Goal: Communication & Community: Answer question/provide support

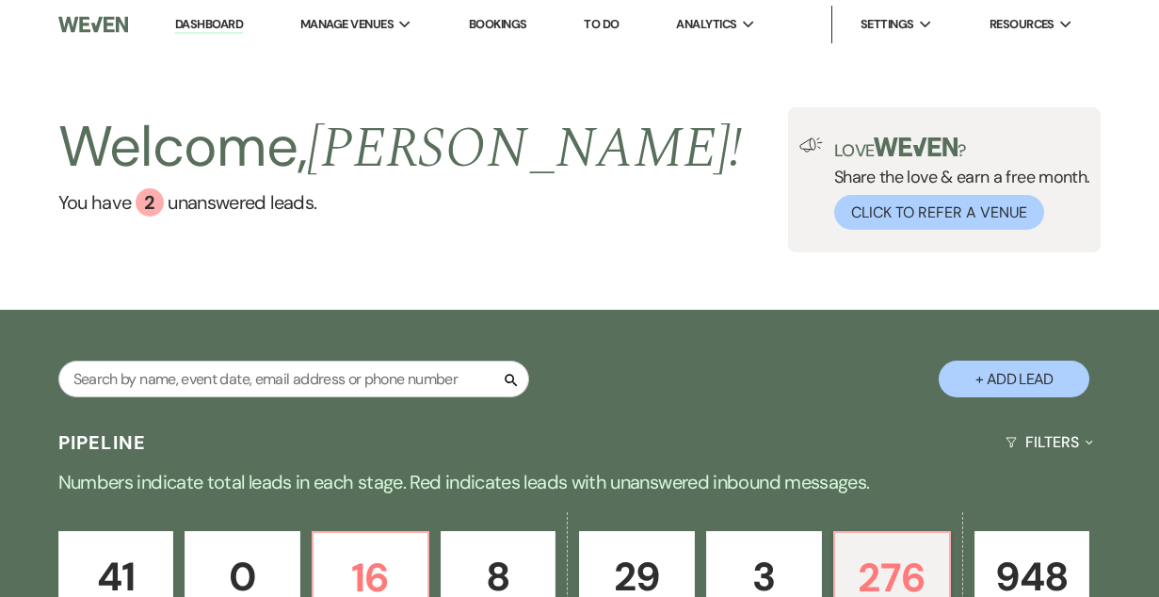
drag, startPoint x: 492, startPoint y: 21, endPoint x: 617, endPoint y: 448, distance: 445.2
click at [492, 21] on link "Bookings" at bounding box center [498, 24] width 58 height 16
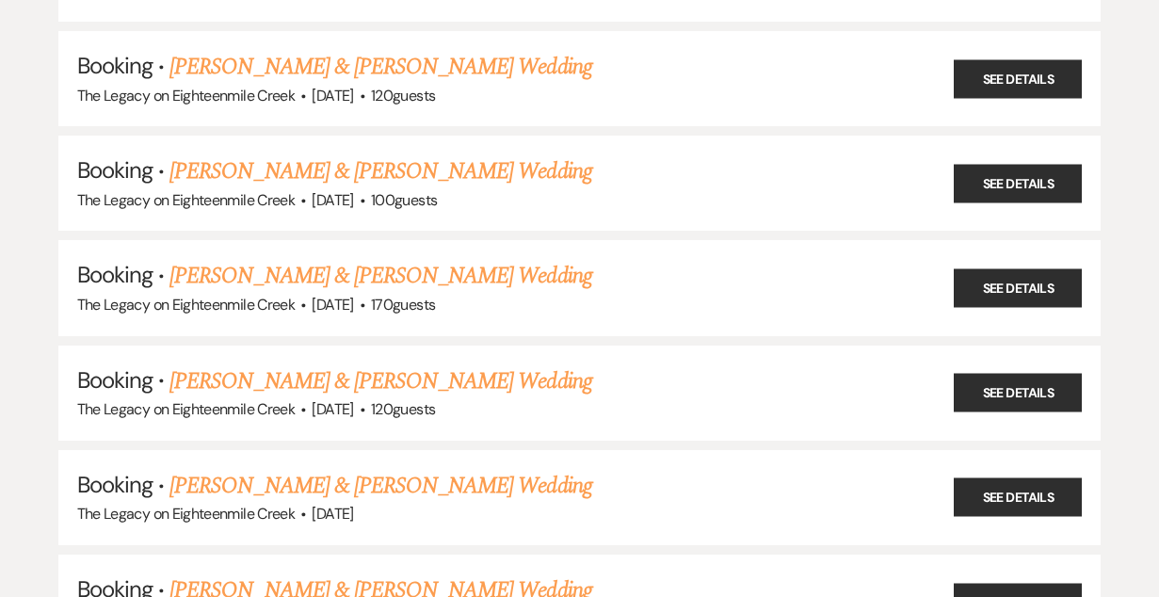
scroll to position [3762, 0]
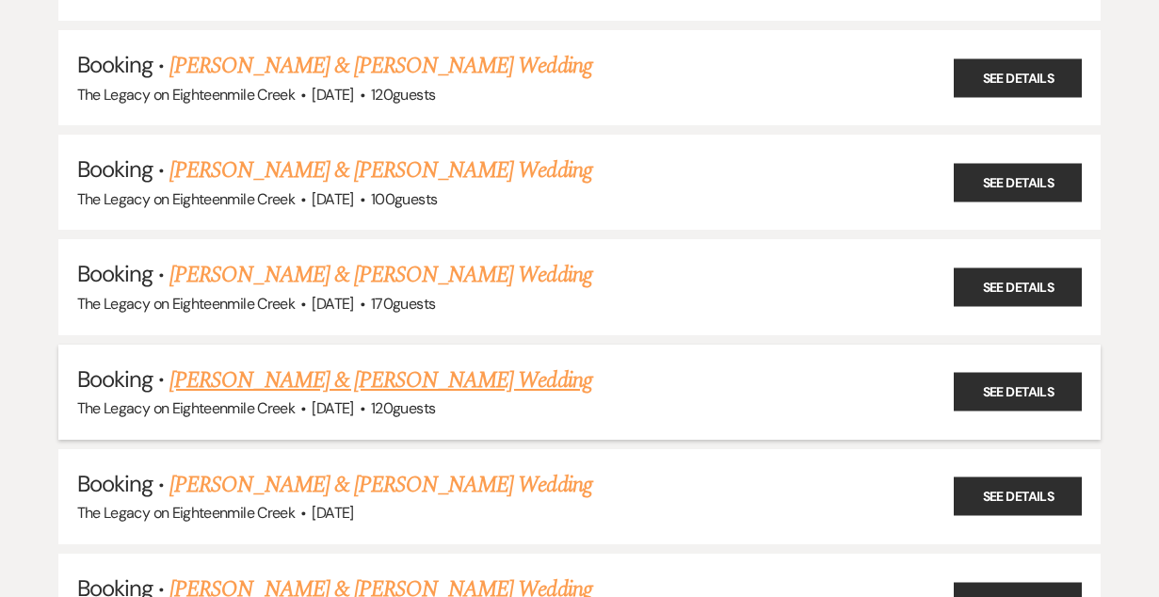
click at [368, 363] on link "[PERSON_NAME] & [PERSON_NAME] Wedding" at bounding box center [380, 380] width 422 height 34
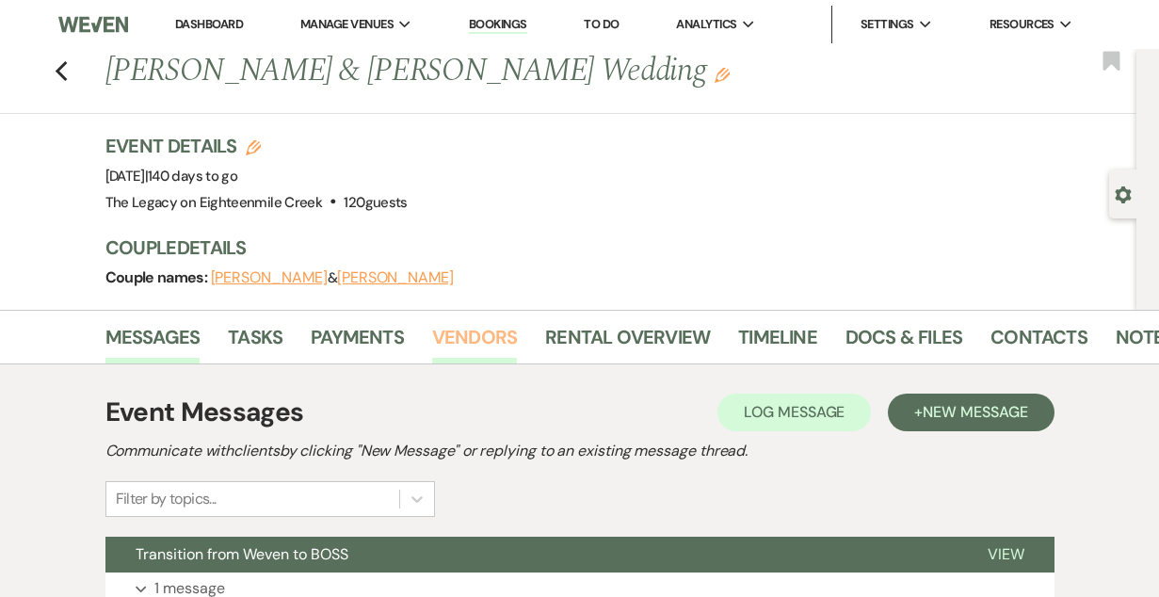
click at [476, 335] on link "Vendors" at bounding box center [474, 342] width 85 height 41
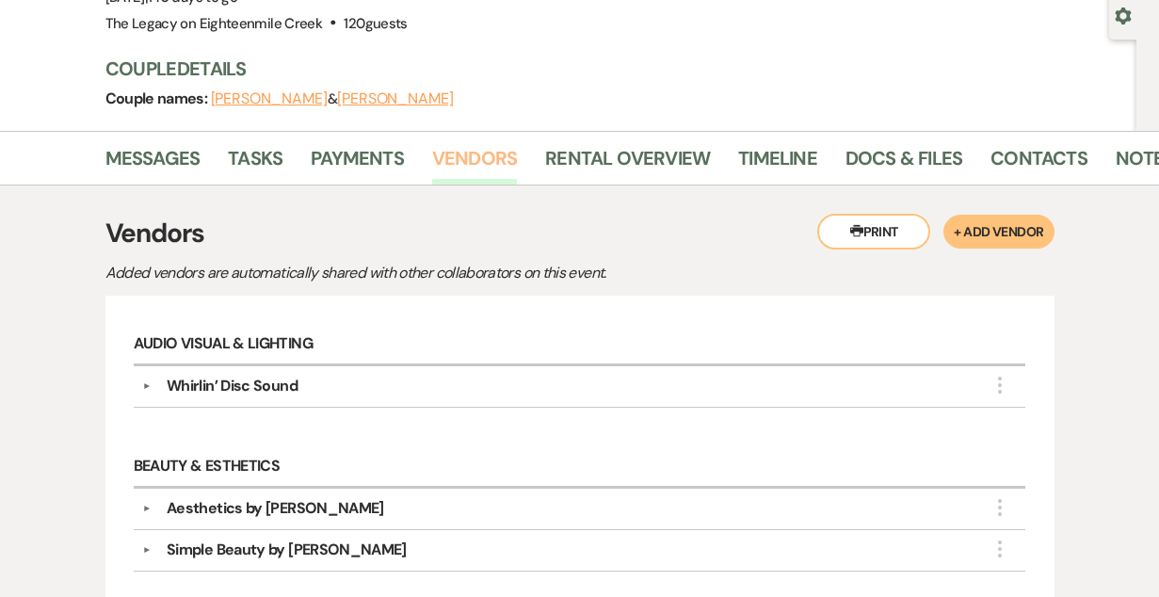
scroll to position [180, 0]
click at [133, 153] on link "Messages" at bounding box center [152, 162] width 95 height 41
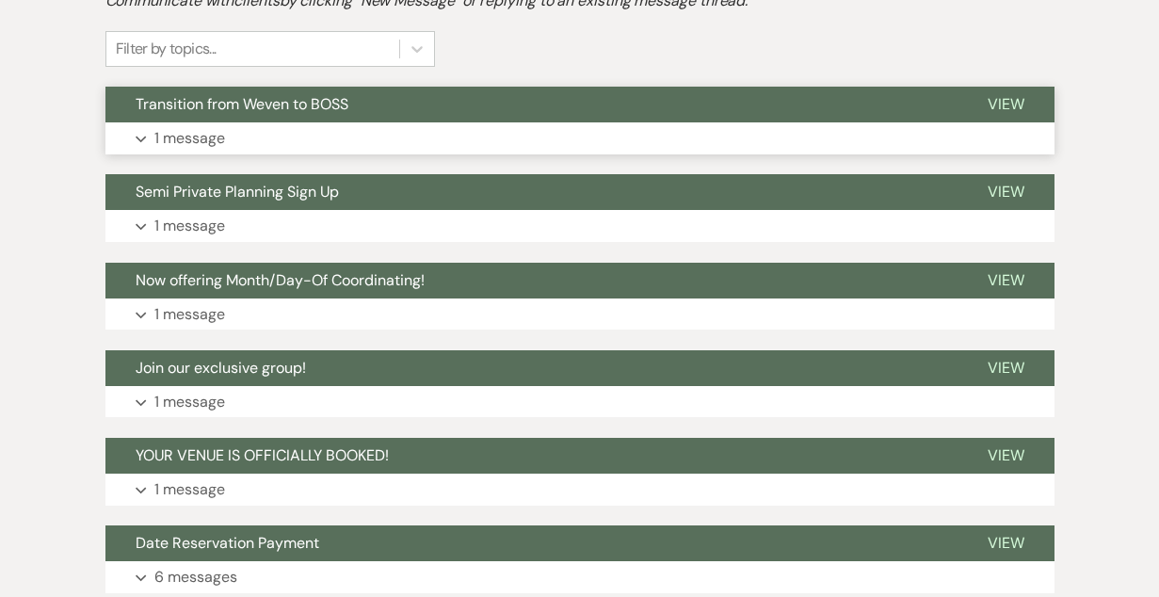
scroll to position [449, 0]
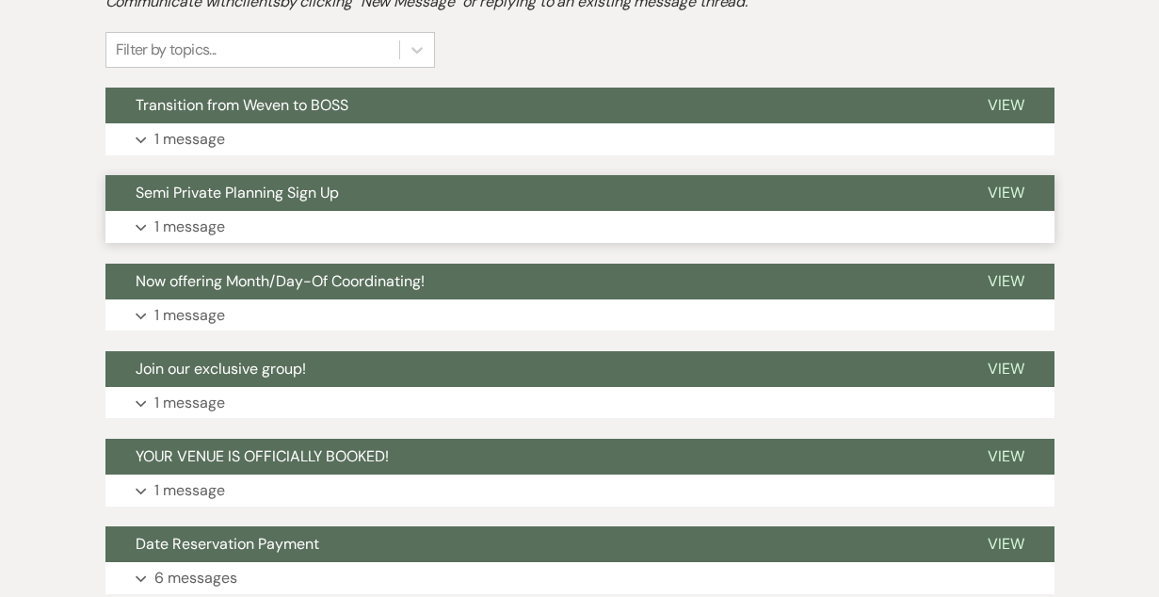
click at [460, 183] on button "Semi Private Planning Sign Up" at bounding box center [531, 193] width 852 height 36
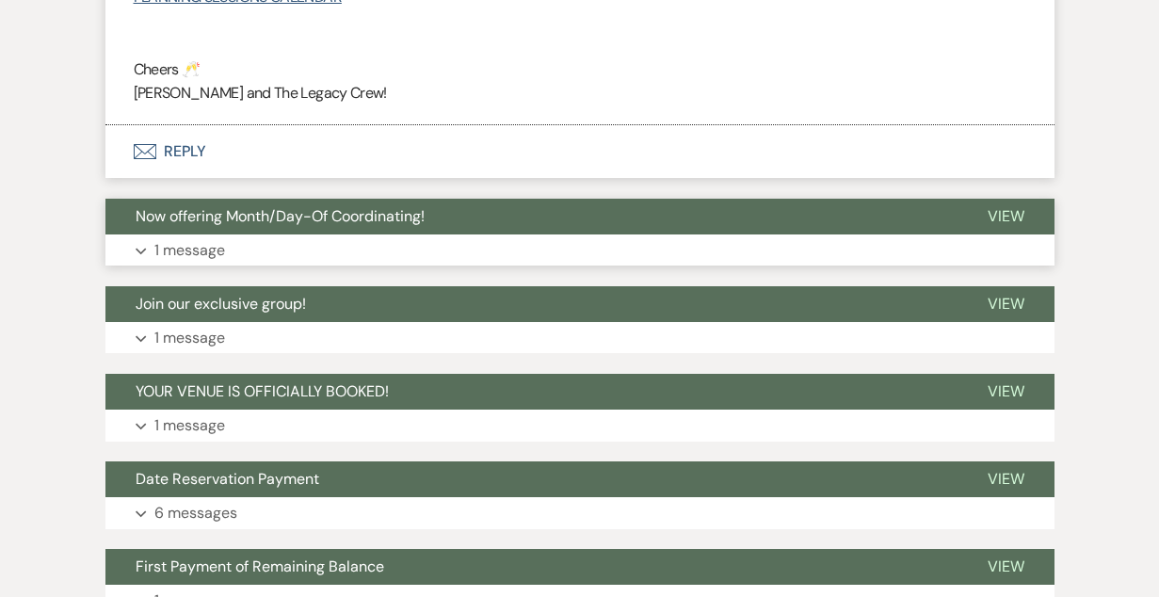
scroll to position [1077, 0]
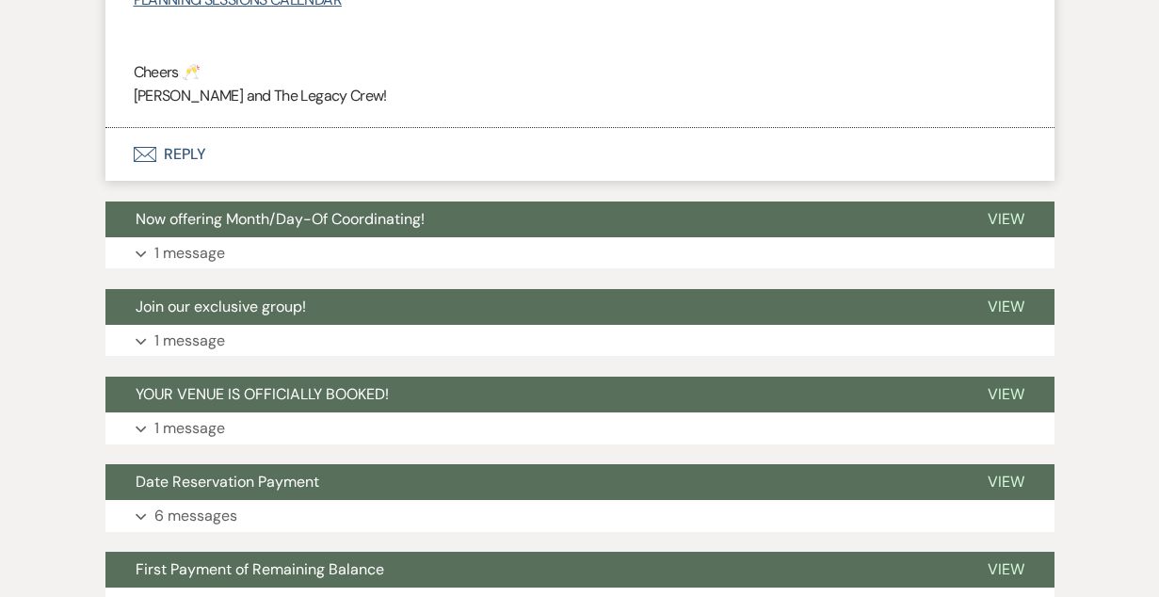
click at [185, 145] on button "Envelope Reply" at bounding box center [579, 154] width 949 height 53
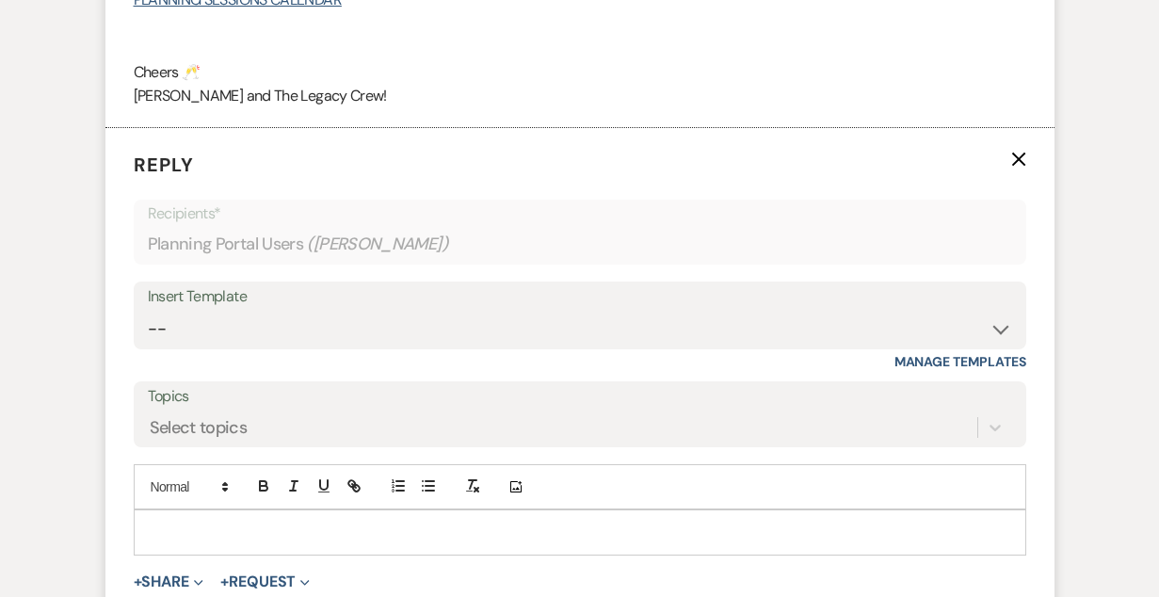
scroll to position [1102, 0]
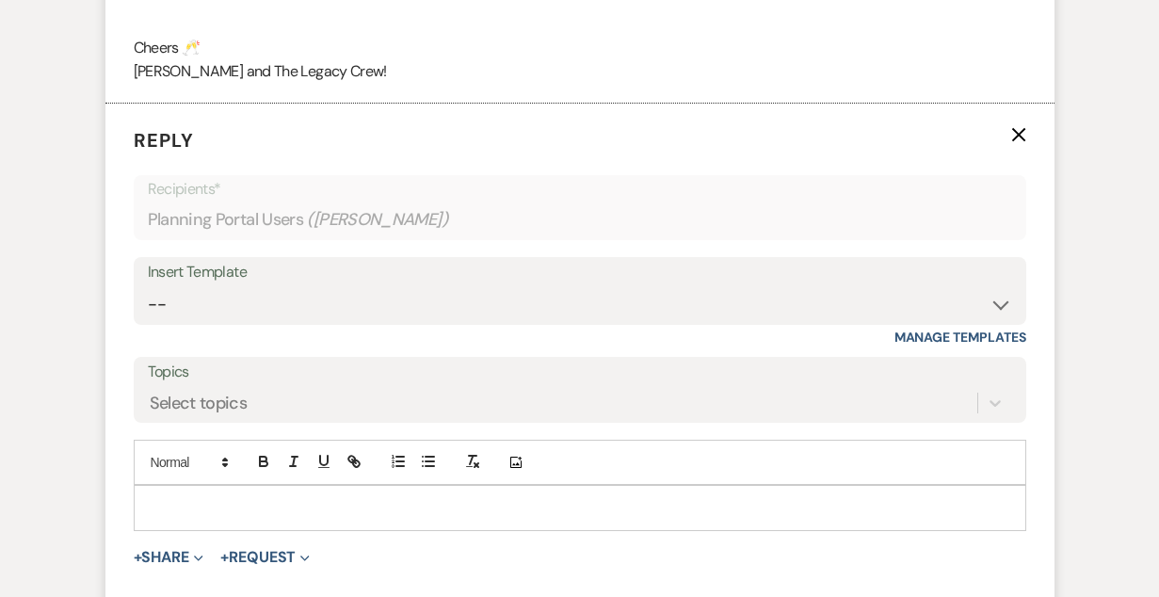
click at [374, 506] on p at bounding box center [580, 507] width 863 height 21
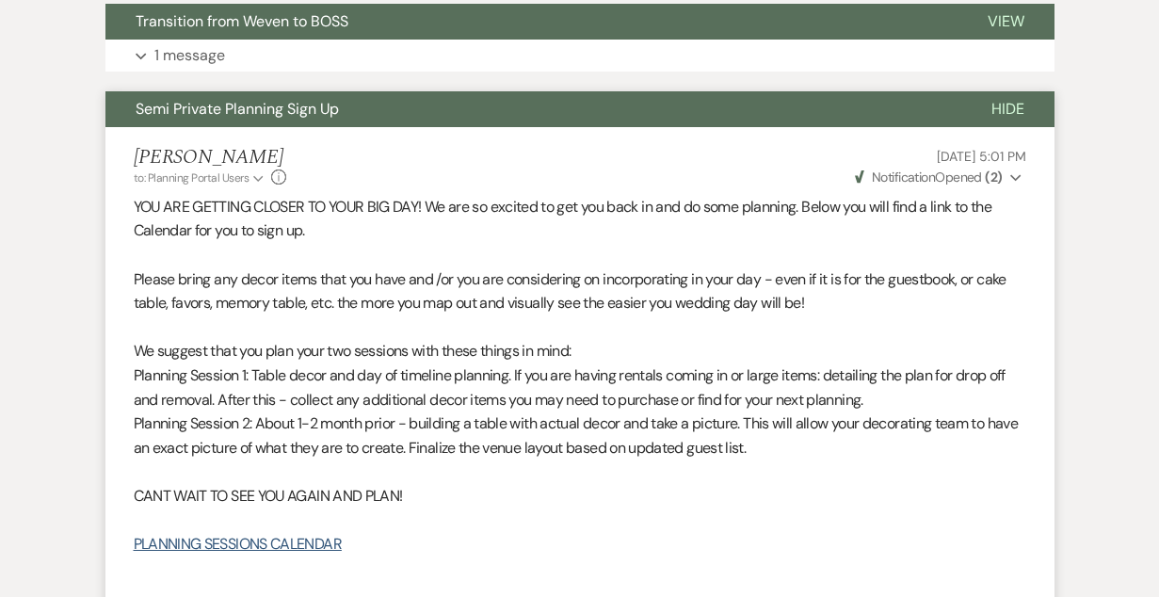
scroll to position [532, 0]
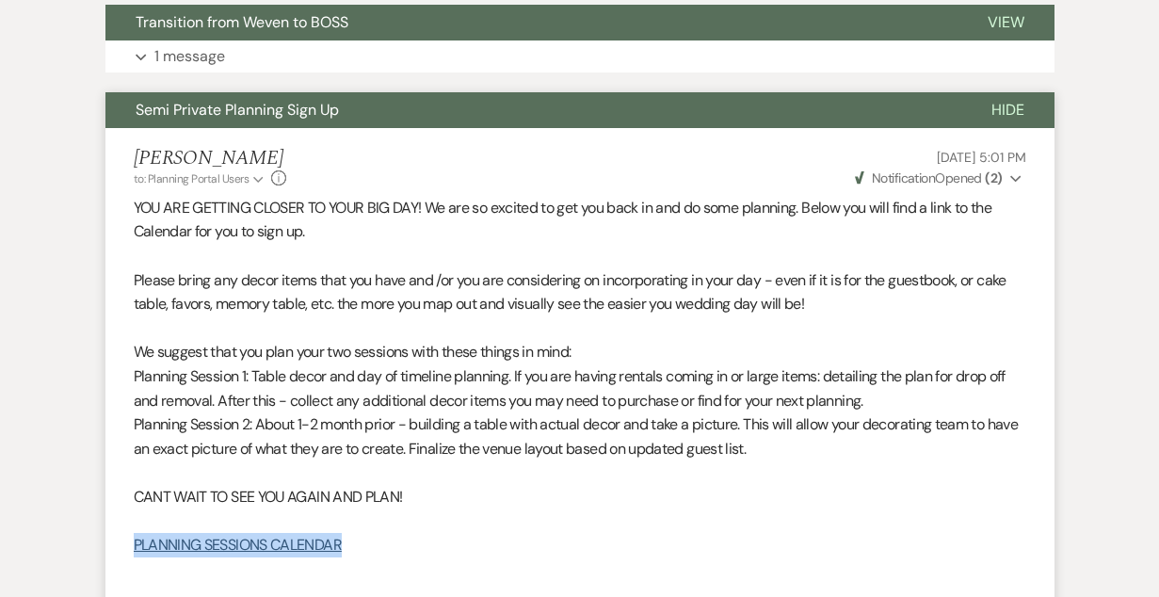
drag, startPoint x: 377, startPoint y: 554, endPoint x: 33, endPoint y: 548, distance: 343.7
copy link "PLANNING SESSIONS CALENDAR"
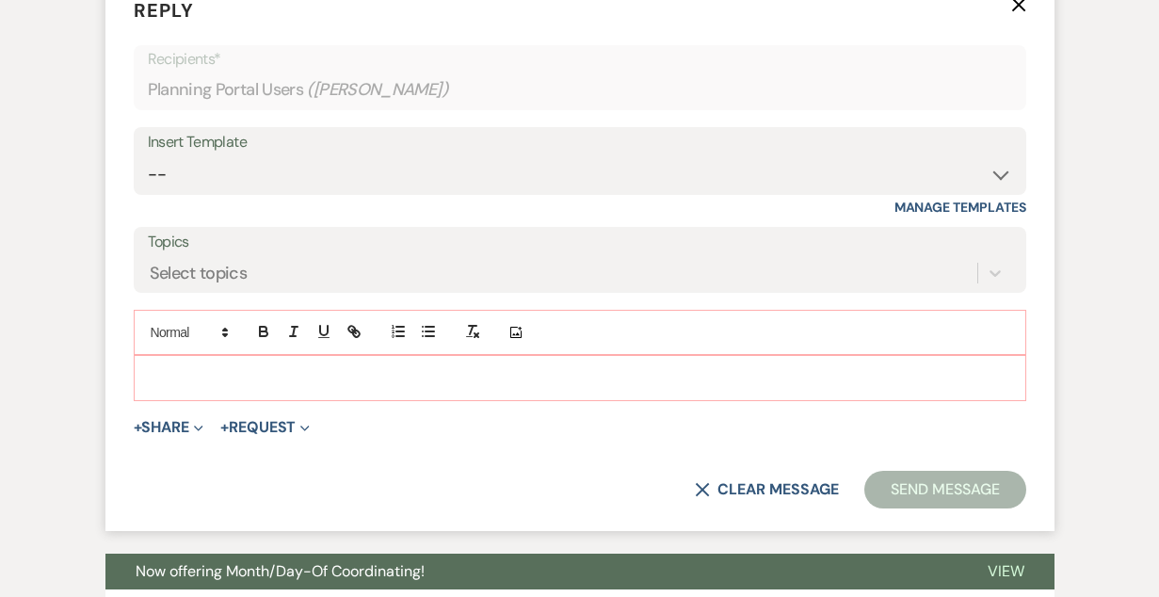
scroll to position [1233, 0]
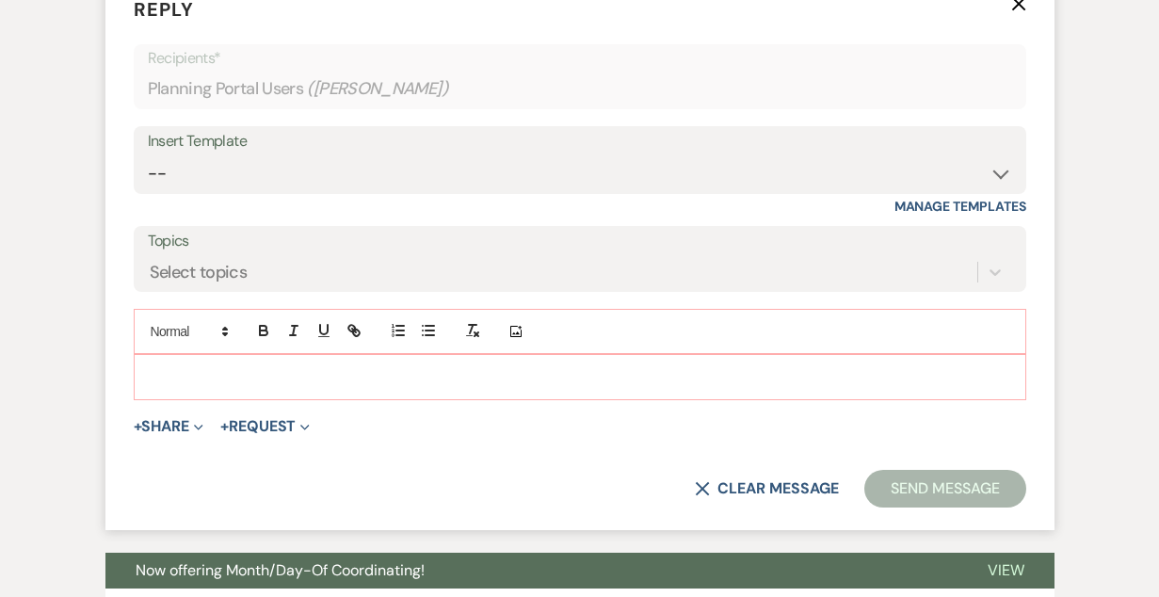
click at [284, 375] on p at bounding box center [580, 376] width 863 height 21
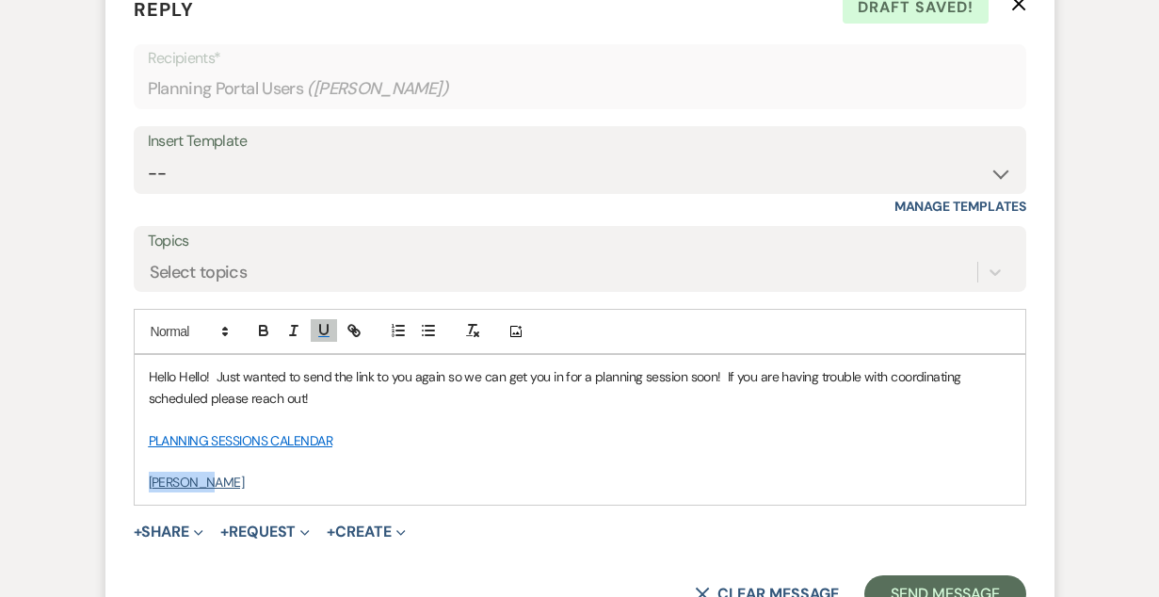
drag, startPoint x: 240, startPoint y: 483, endPoint x: 63, endPoint y: 473, distance: 177.3
click at [63, 473] on div "Event Messages Log Log Message + New Message Communicate with clients by clicki…" at bounding box center [579, 338] width 1073 height 2412
click at [324, 328] on icon "button" at bounding box center [323, 330] width 17 height 17
click at [330, 464] on p at bounding box center [580, 461] width 863 height 21
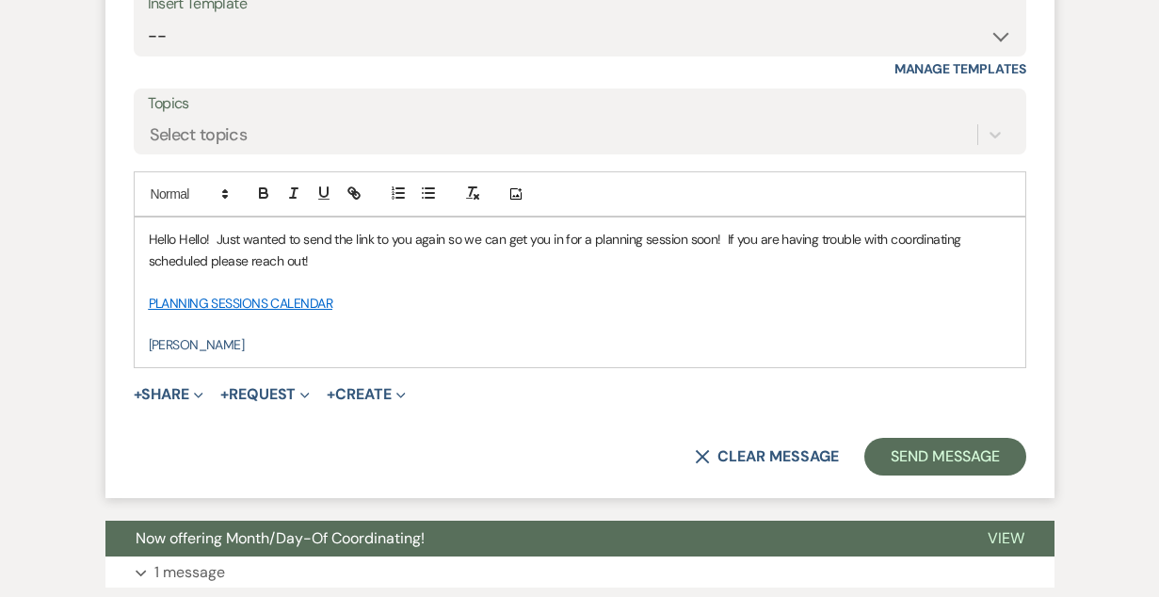
scroll to position [1388, 0]
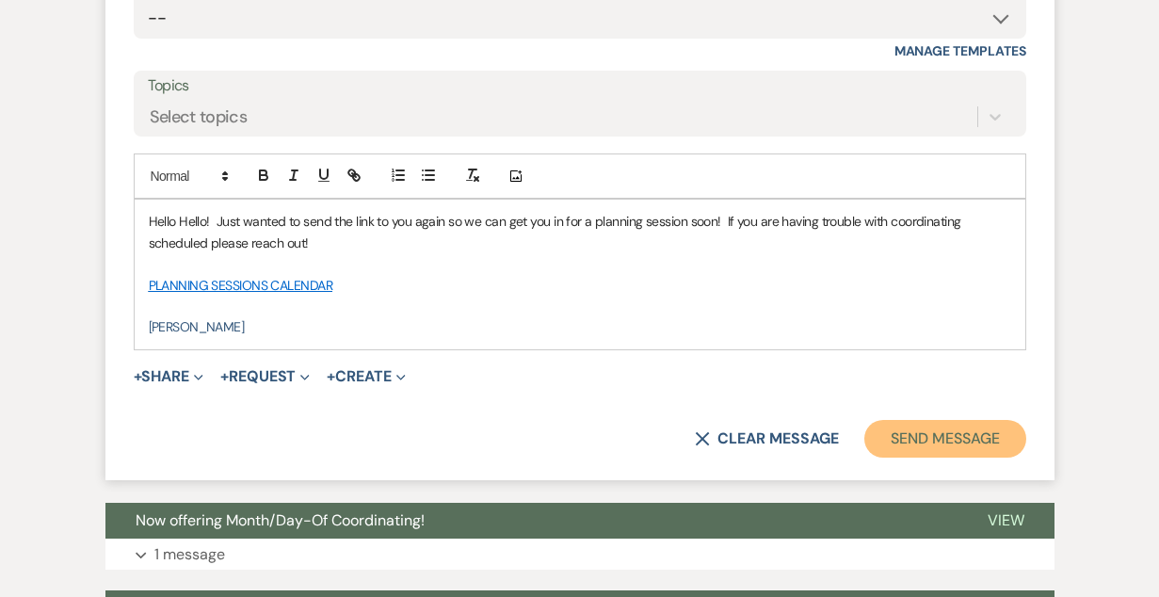
click at [897, 443] on button "Send Message" at bounding box center [944, 439] width 161 height 38
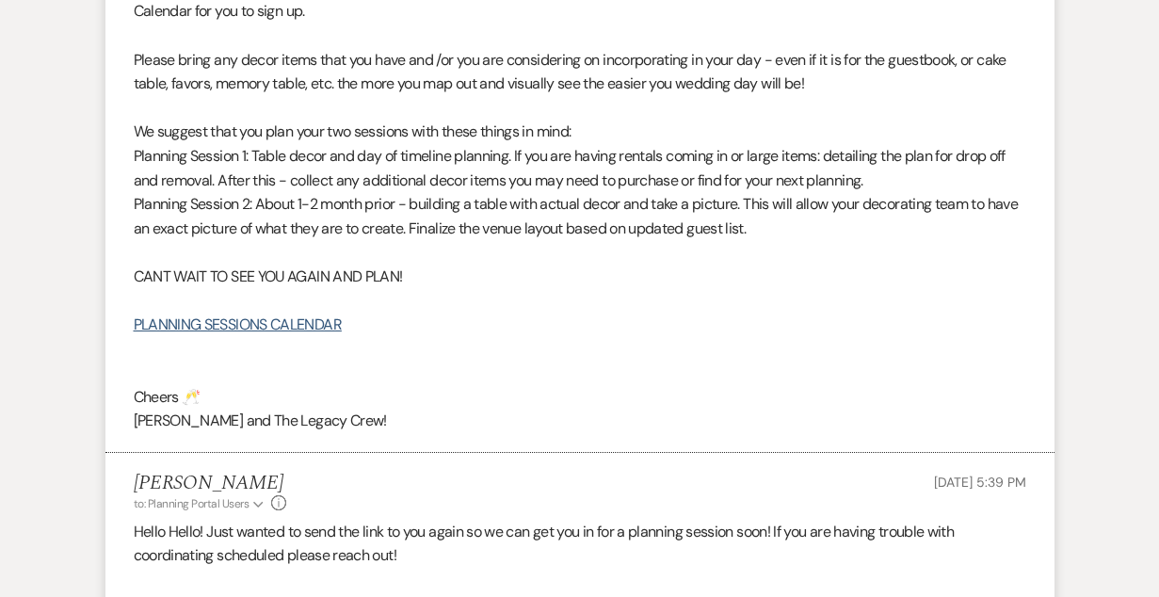
scroll to position [0, 0]
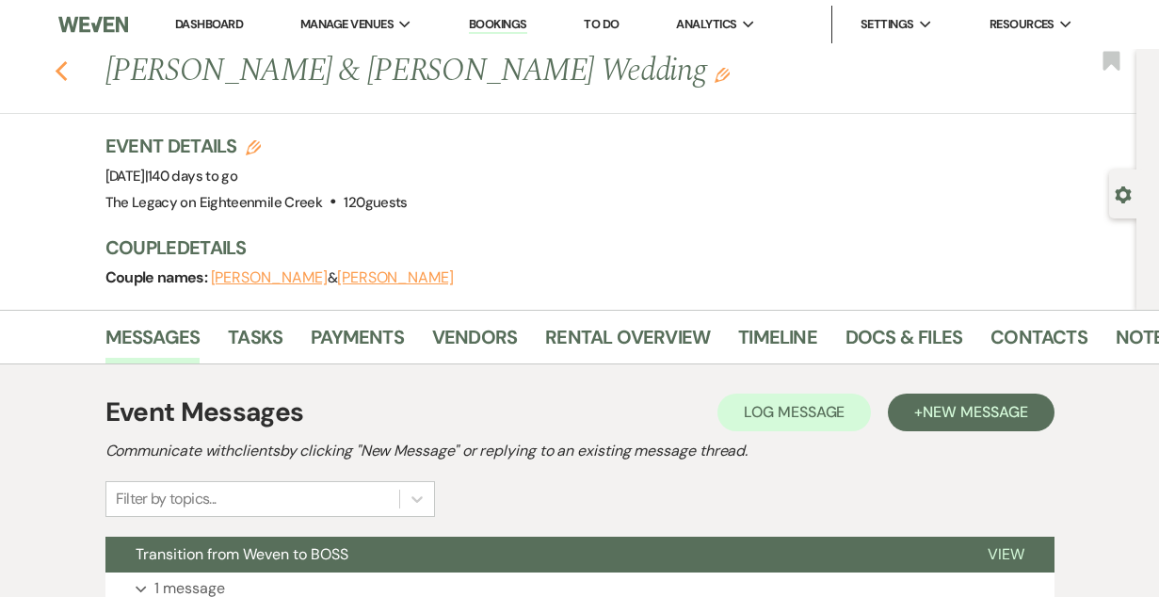
click at [63, 72] on icon "Previous" at bounding box center [62, 71] width 14 height 23
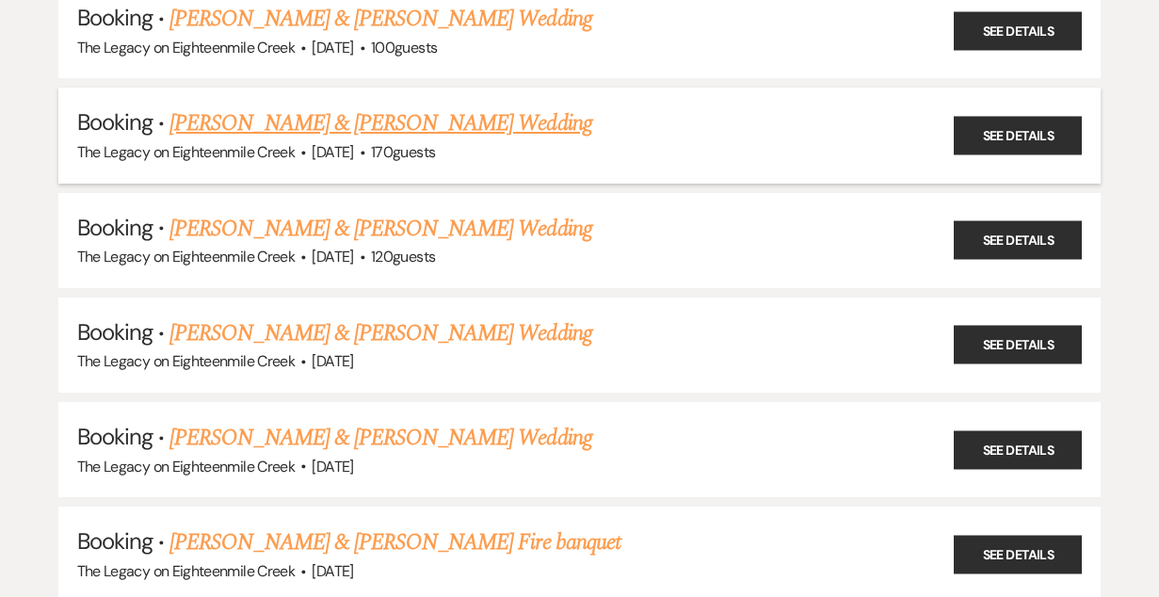
scroll to position [3911, 0]
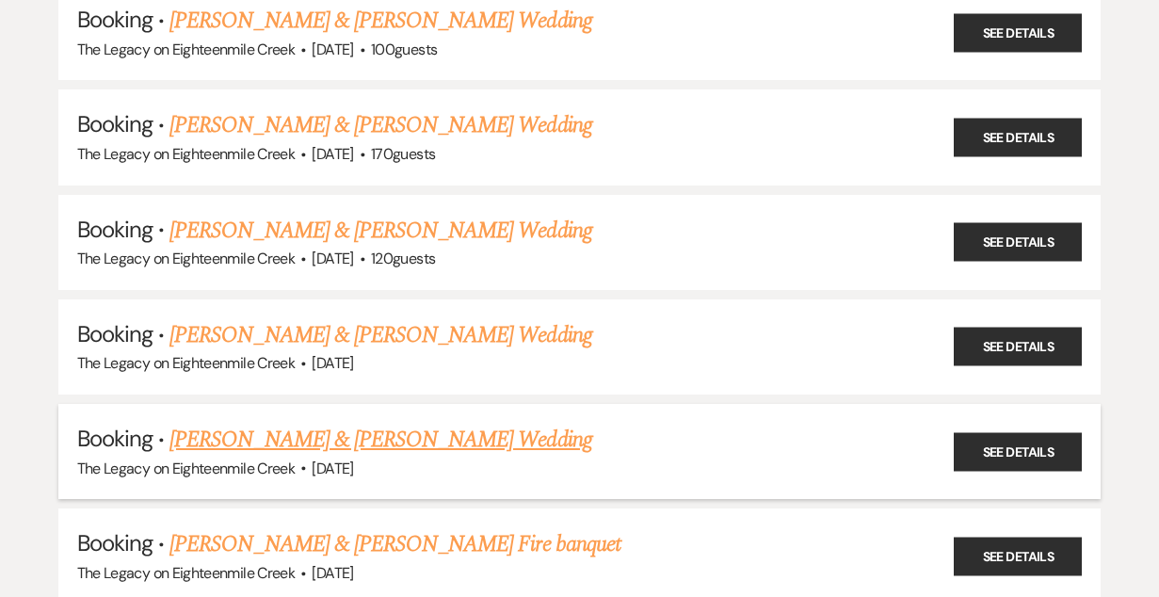
click at [470, 423] on link "[PERSON_NAME] & [PERSON_NAME] Wedding" at bounding box center [380, 440] width 422 height 34
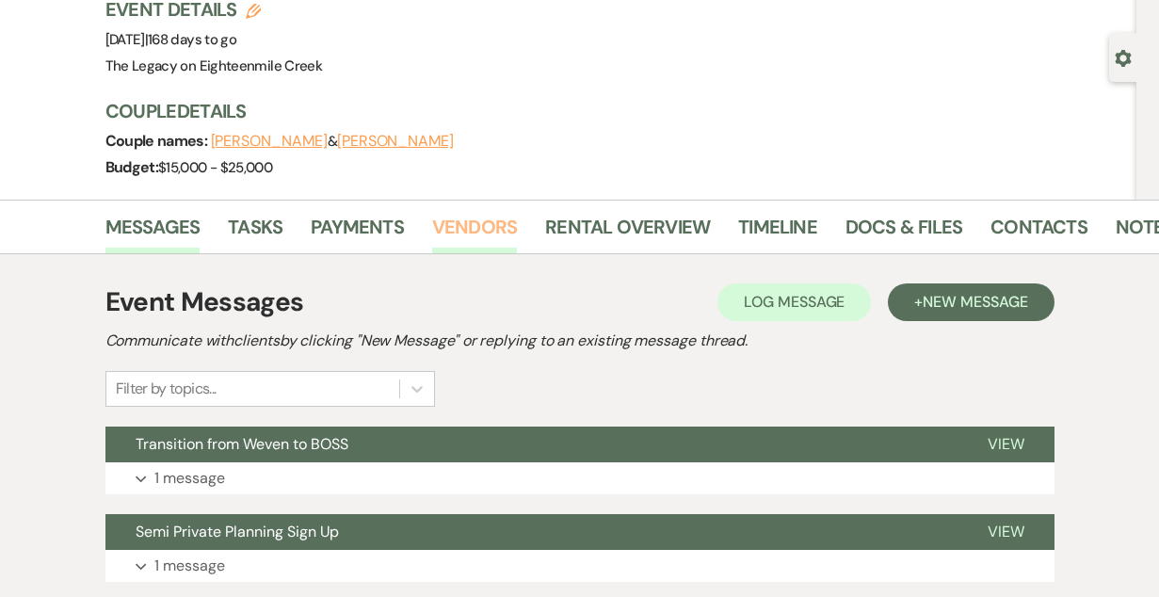
click at [468, 219] on link "Vendors" at bounding box center [474, 232] width 85 height 41
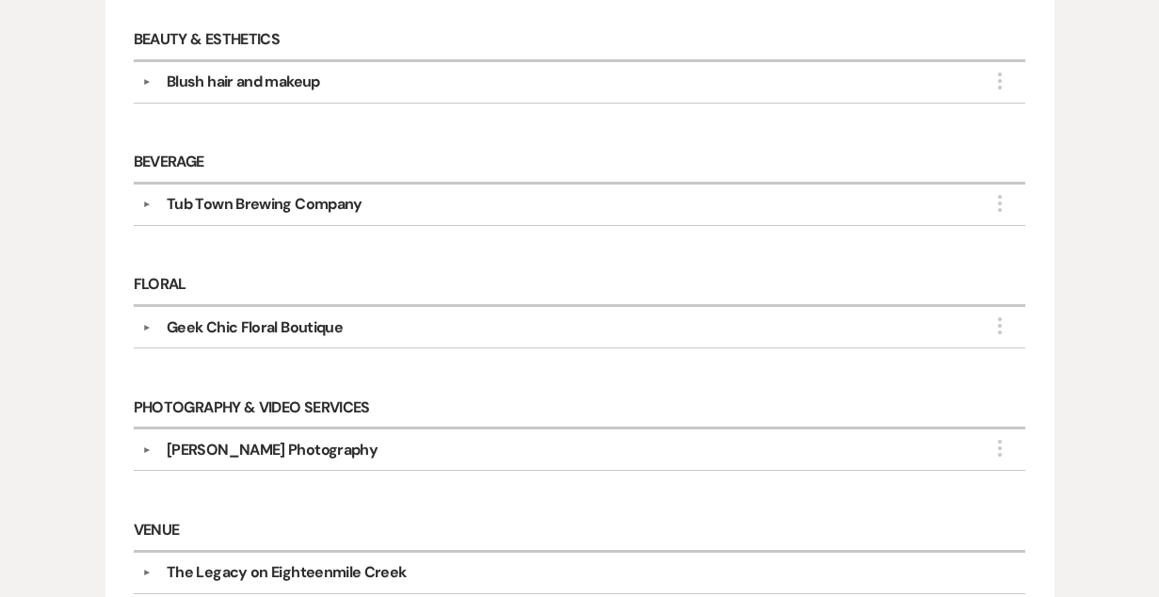
scroll to position [510, 0]
click at [469, 216] on div "▼ Tub Town Brewing Company More Company Contact Information: Phone [PHONE_NUMBE…" at bounding box center [580, 204] width 893 height 41
click at [464, 193] on div "Tub Town Brewing Company" at bounding box center [584, 203] width 865 height 23
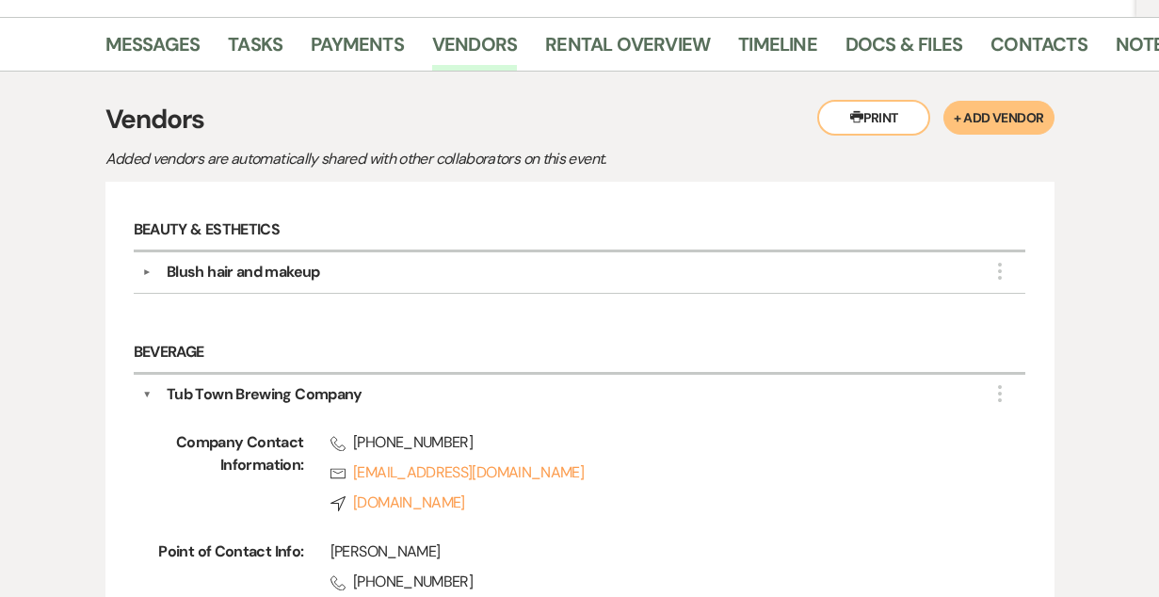
scroll to position [314, 0]
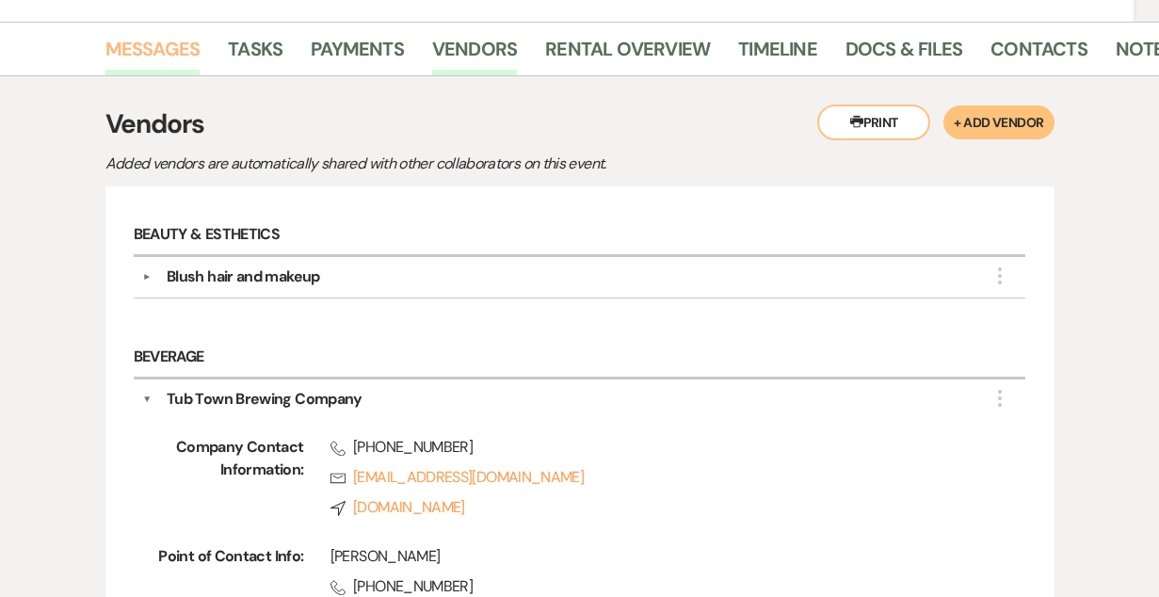
click at [162, 43] on link "Messages" at bounding box center [152, 54] width 95 height 41
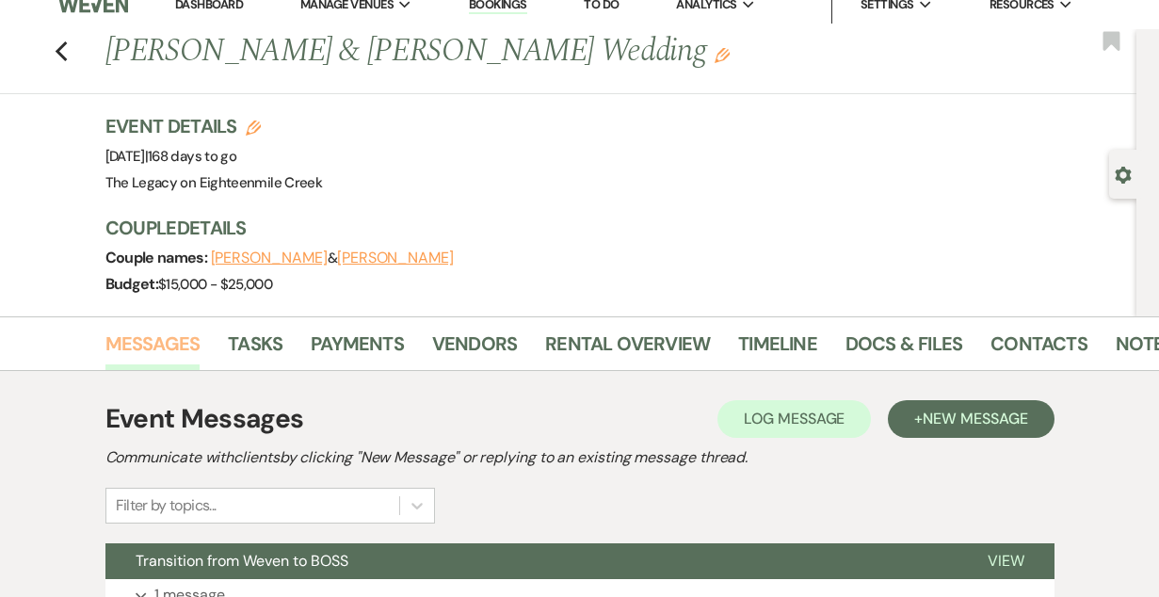
scroll to position [18, 0]
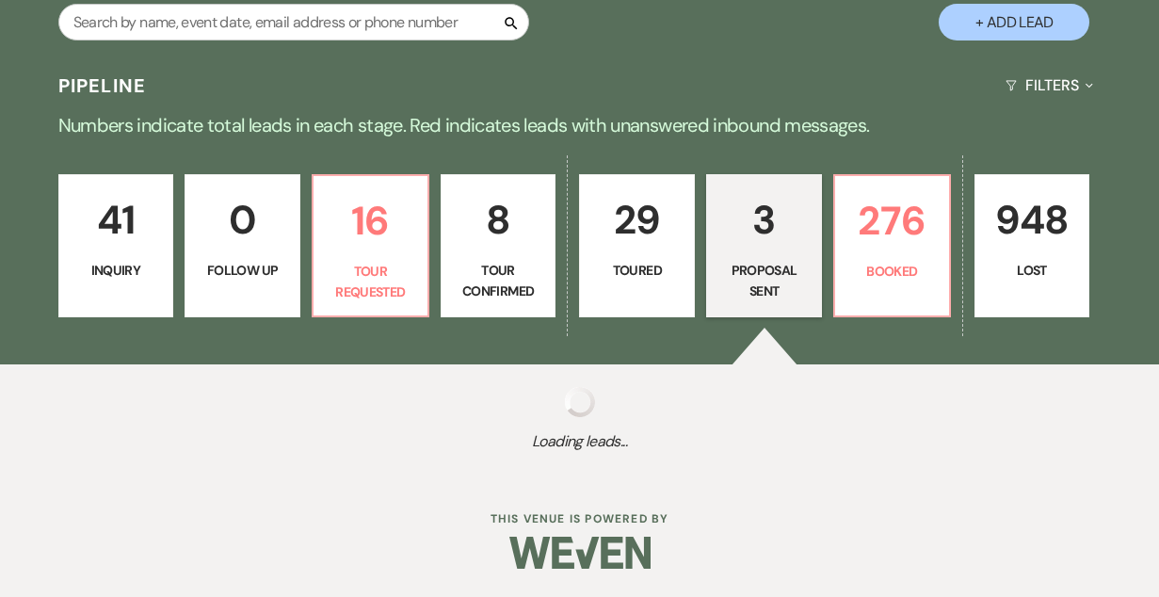
select select "6"
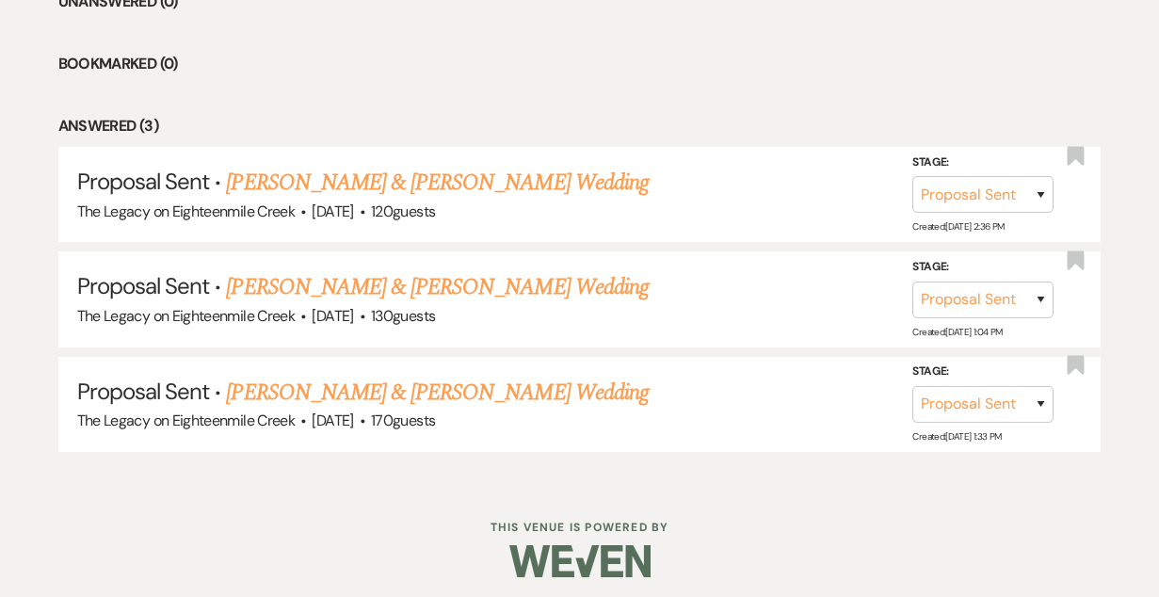
scroll to position [802, 0]
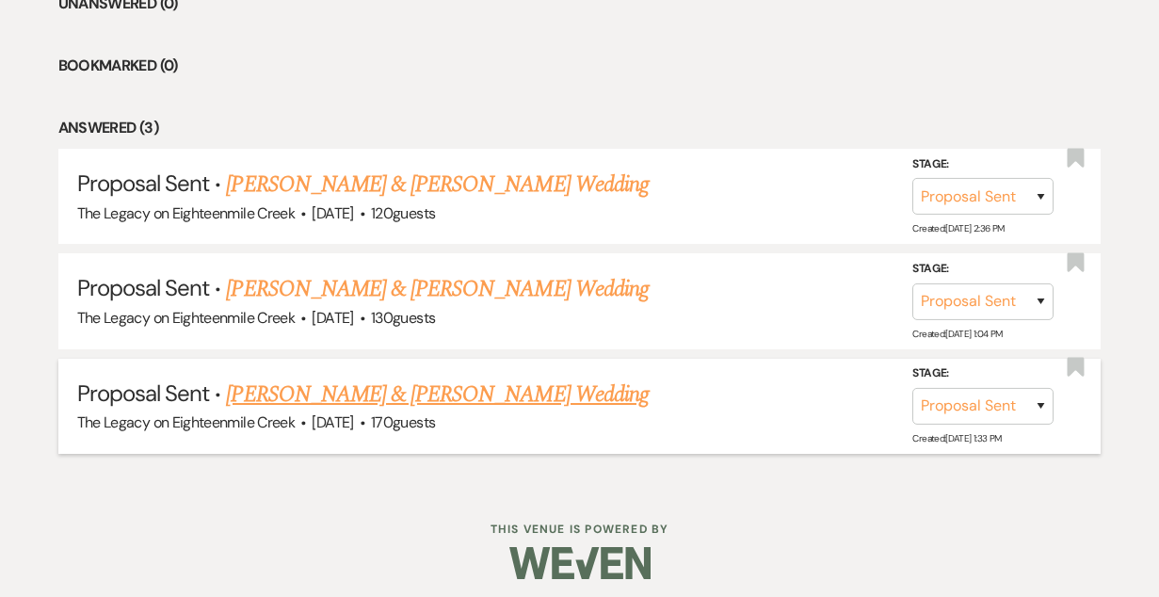
click at [364, 396] on link "[PERSON_NAME] & [PERSON_NAME] Wedding" at bounding box center [437, 395] width 422 height 34
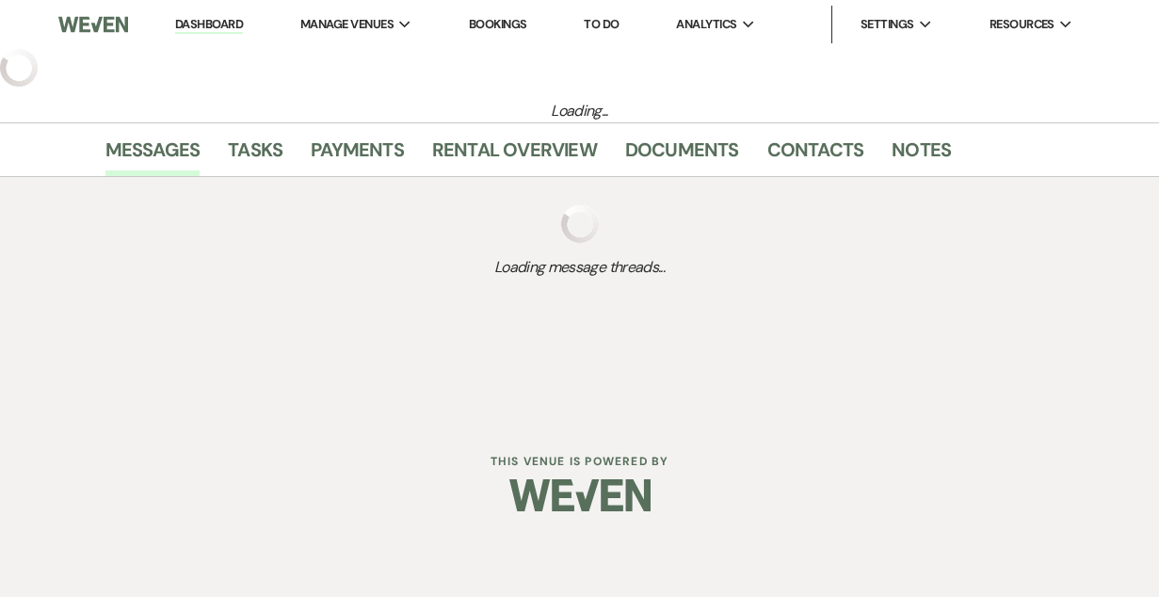
select select "6"
select select "5"
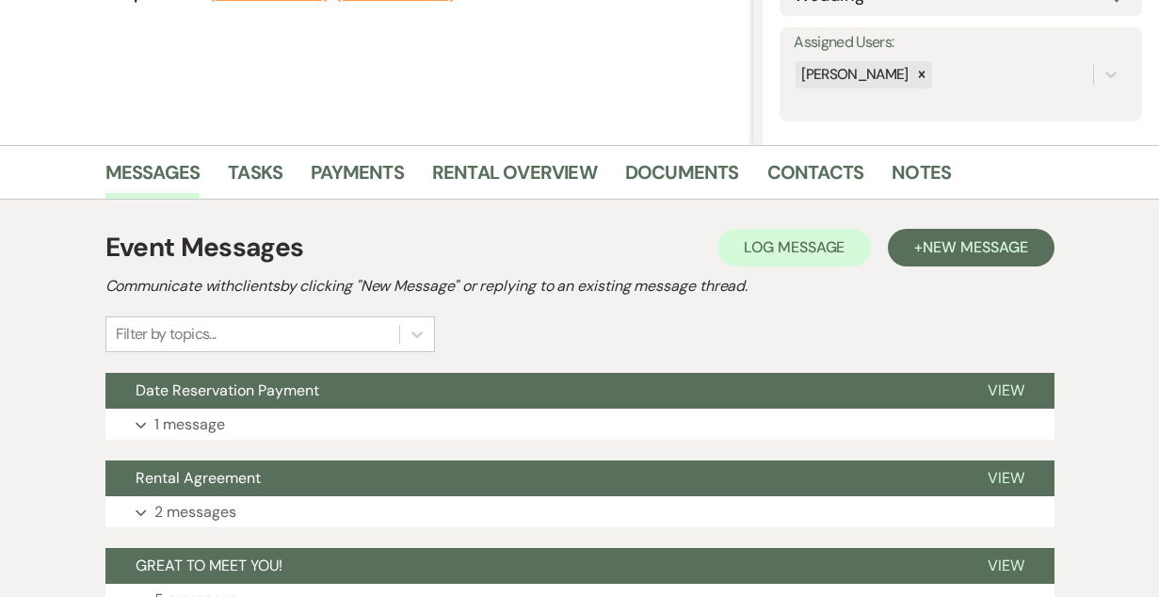
scroll to position [359, 0]
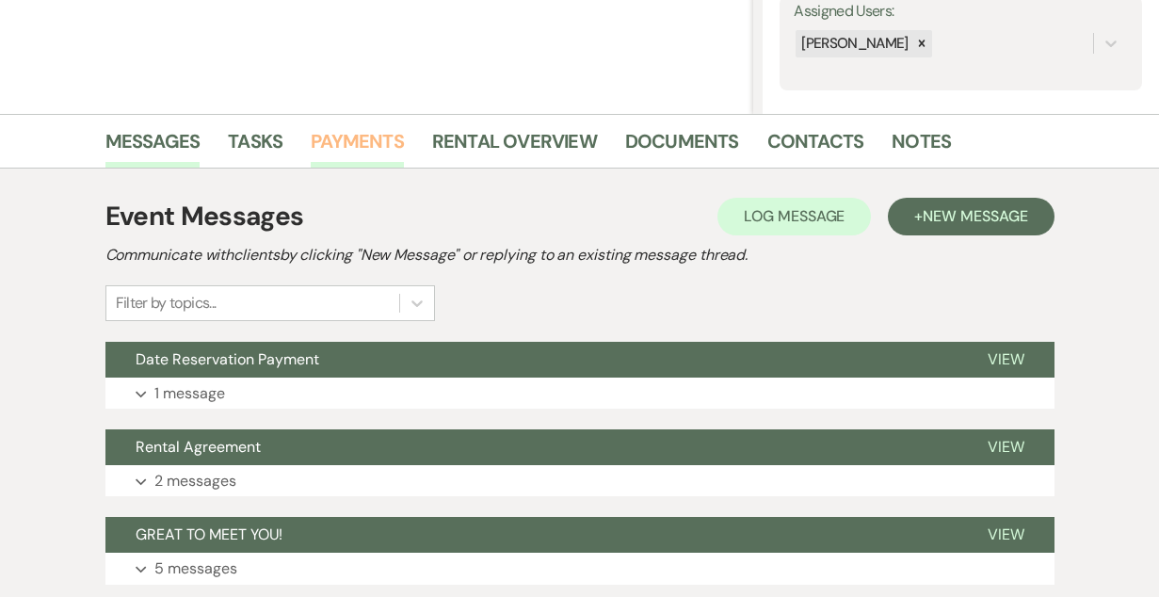
click at [350, 136] on link "Payments" at bounding box center [357, 146] width 93 height 41
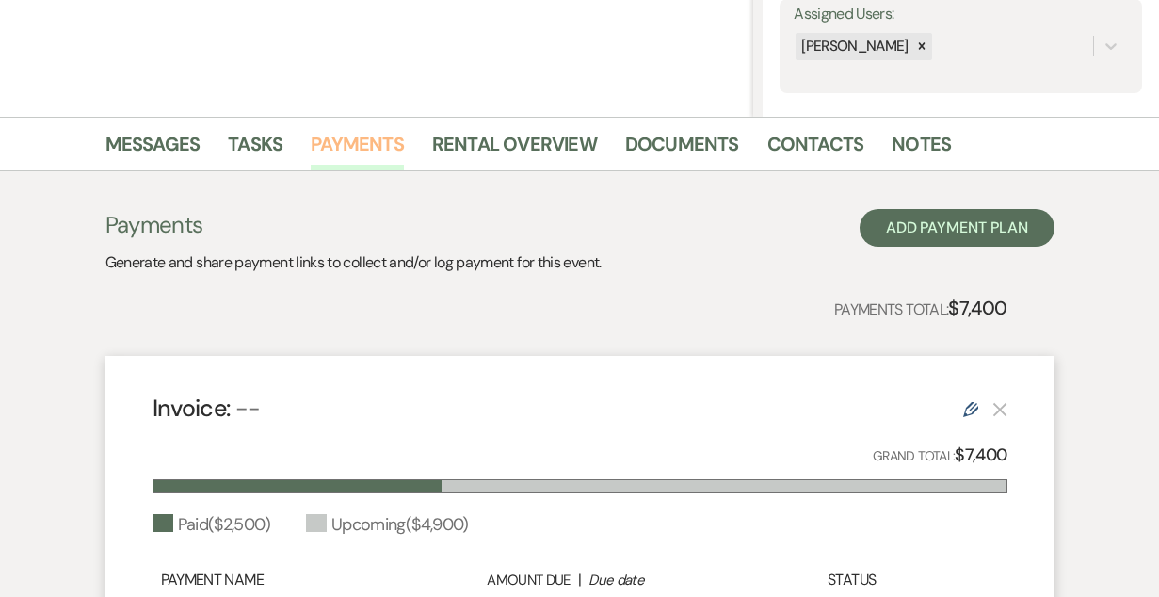
scroll to position [381, 0]
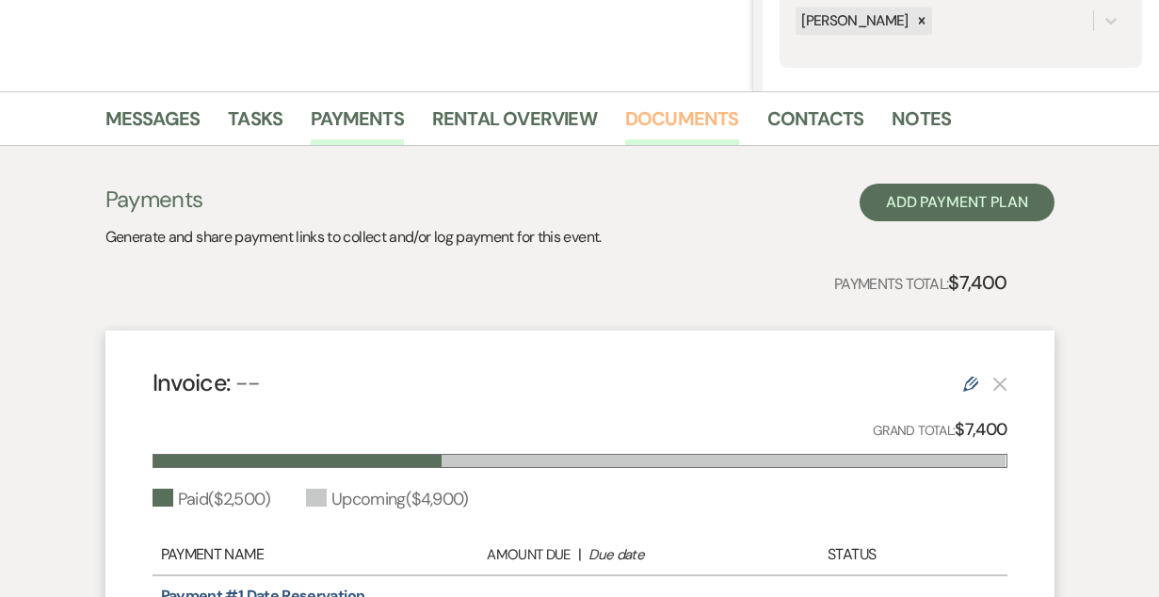
click at [675, 120] on link "Documents" at bounding box center [682, 124] width 114 height 41
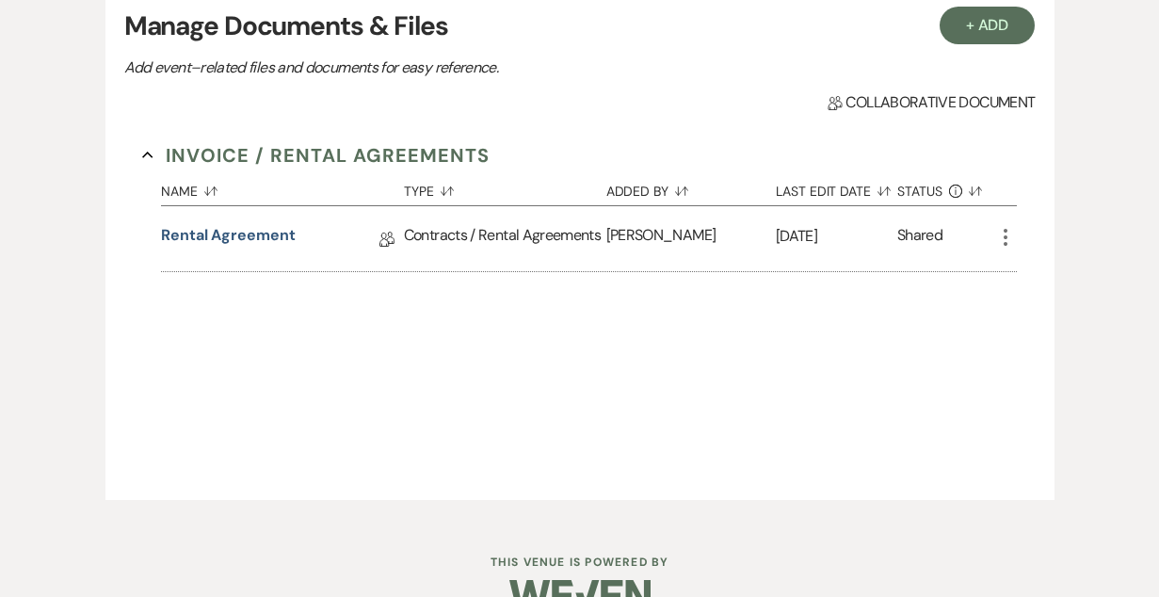
scroll to position [575, 0]
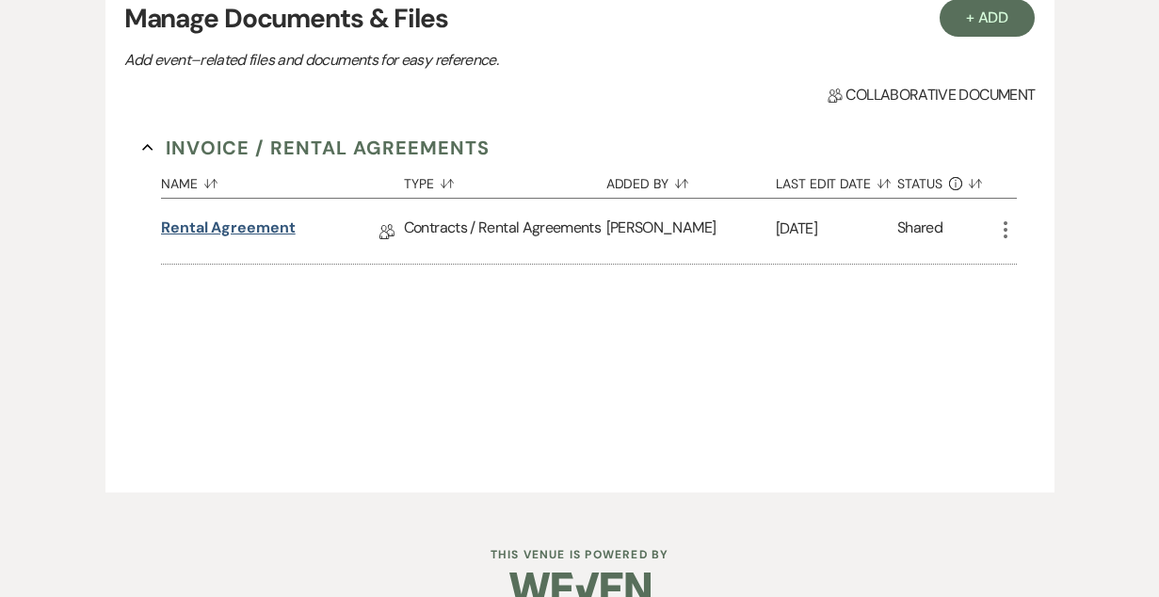
click at [224, 230] on link "Rental Agreement" at bounding box center [228, 231] width 135 height 29
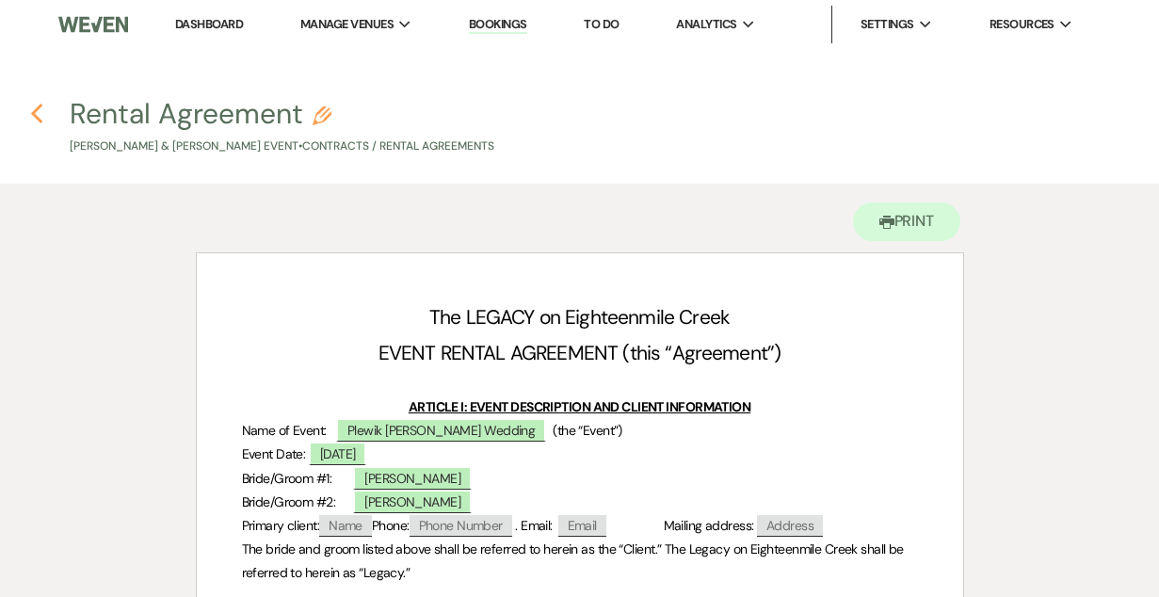
click at [30, 115] on icon "Previous" at bounding box center [37, 114] width 14 height 23
select select "6"
select select "5"
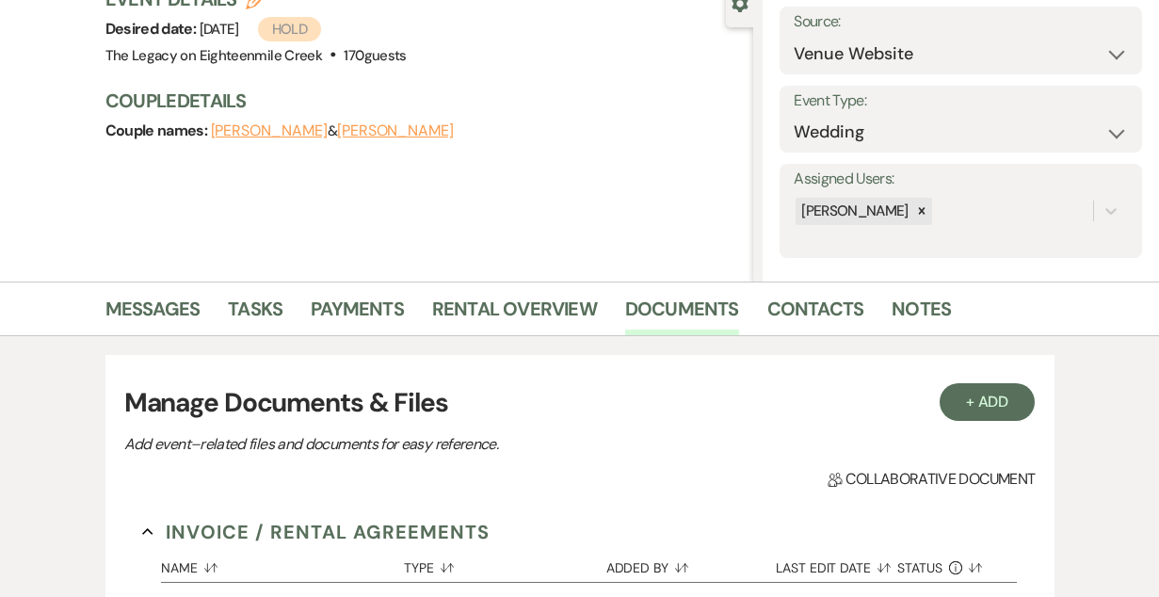
scroll to position [188, 0]
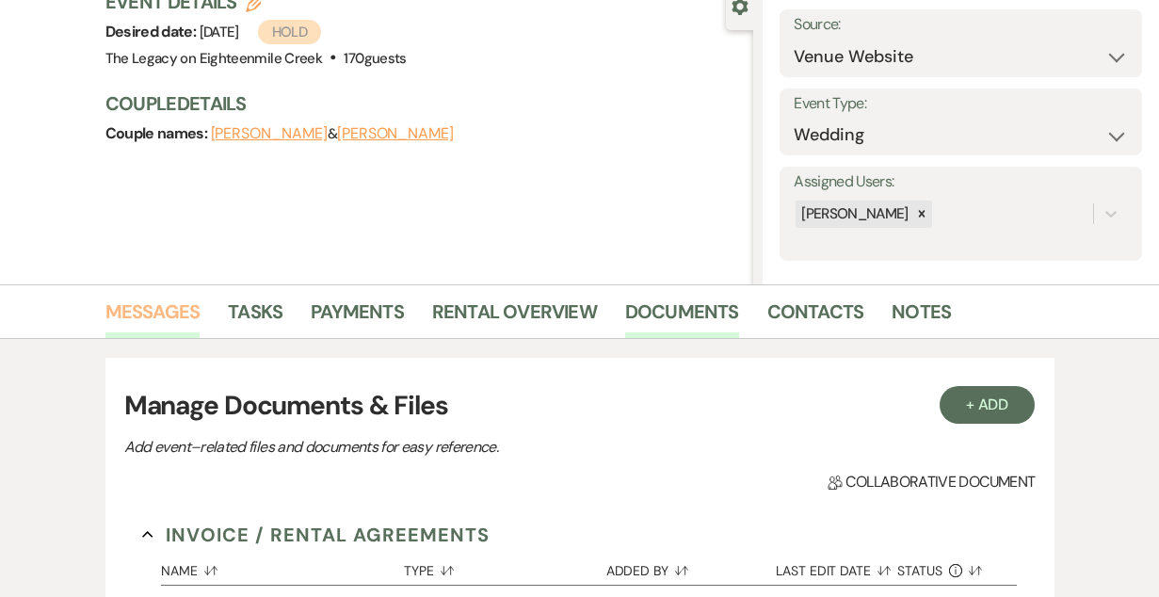
click at [133, 314] on link "Messages" at bounding box center [152, 317] width 95 height 41
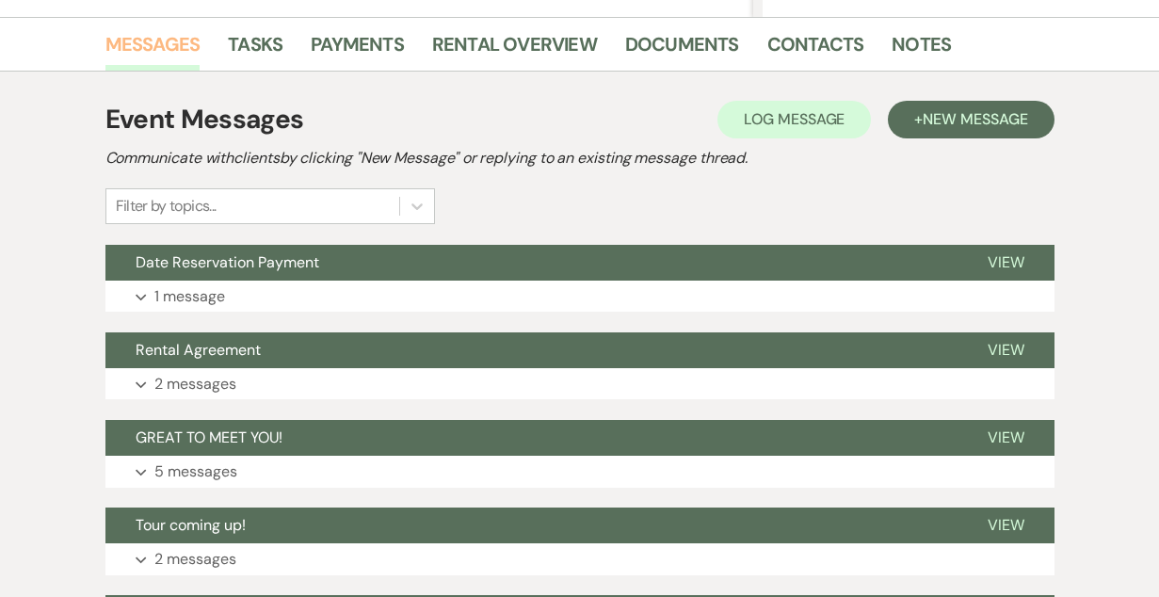
scroll to position [471, 0]
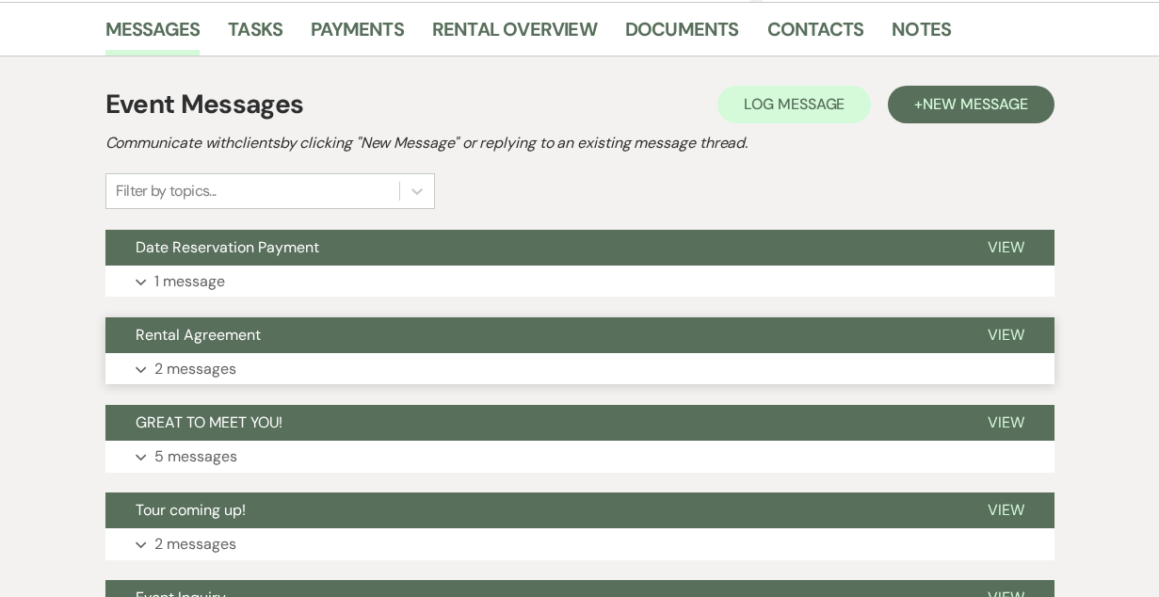
click at [427, 331] on button "Rental Agreement" at bounding box center [531, 335] width 852 height 36
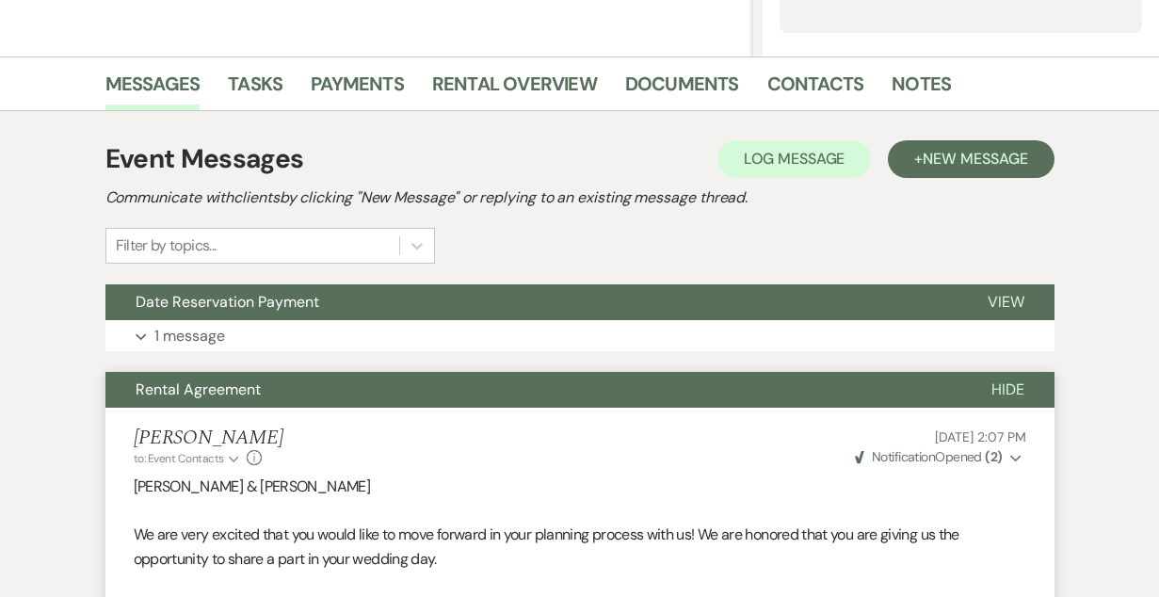
scroll to position [414, 0]
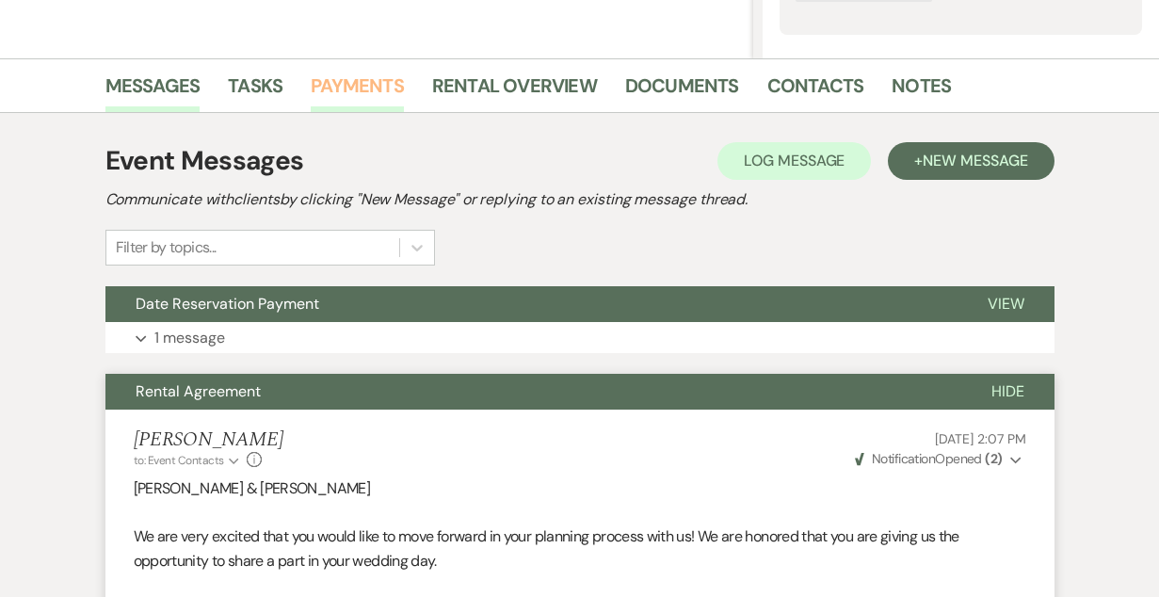
click at [337, 84] on link "Payments" at bounding box center [357, 91] width 93 height 41
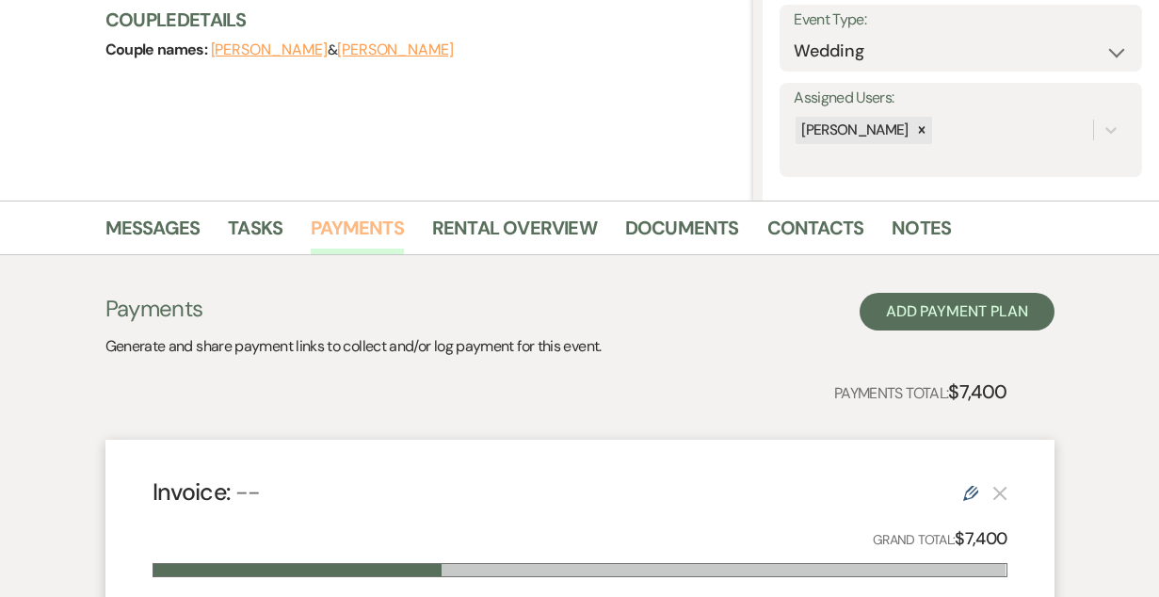
scroll to position [266, 0]
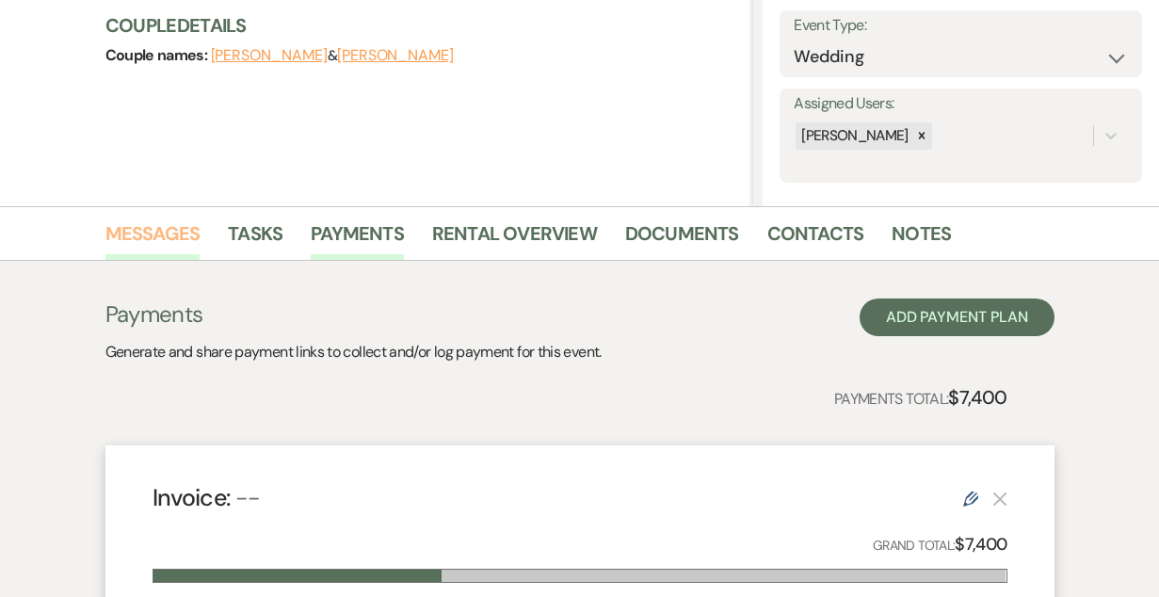
click at [164, 245] on link "Messages" at bounding box center [152, 238] width 95 height 41
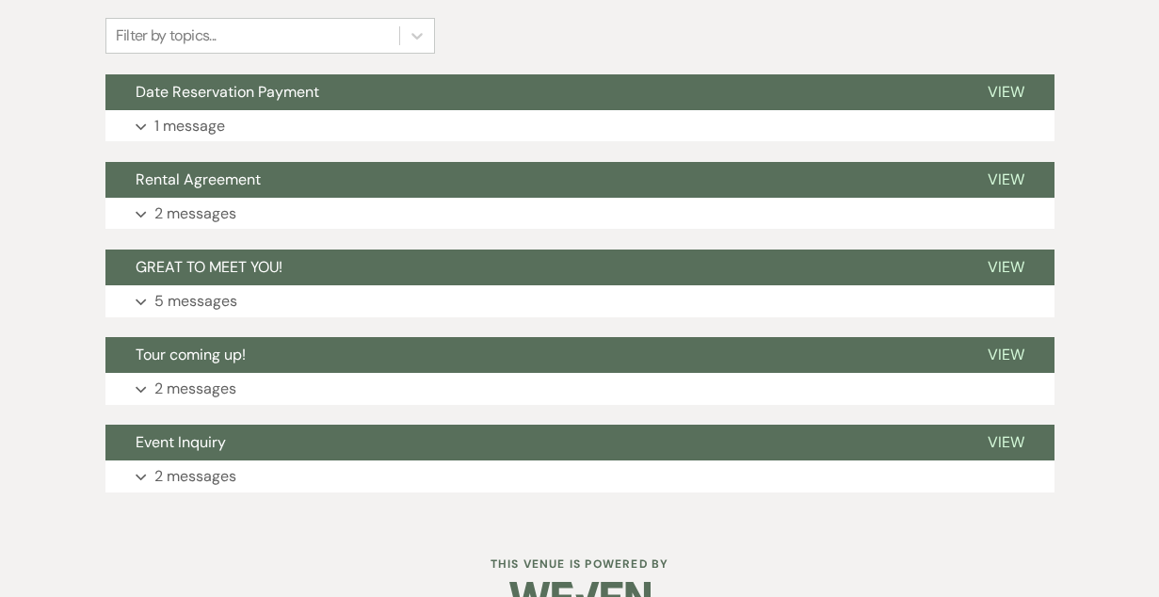
scroll to position [630, 0]
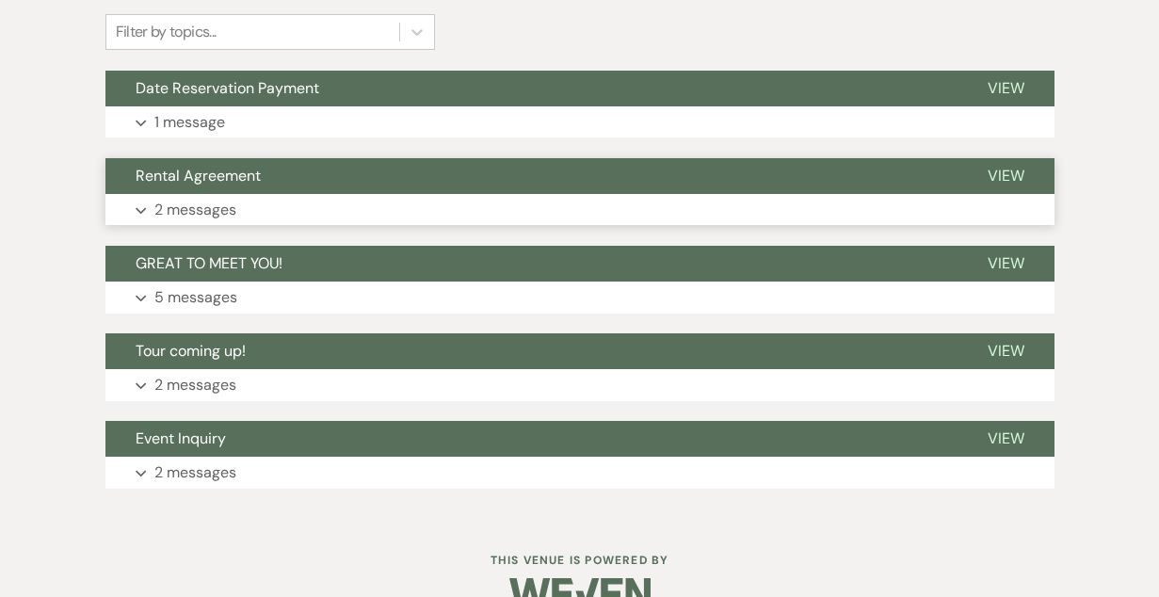
click at [384, 177] on button "Rental Agreement" at bounding box center [531, 176] width 852 height 36
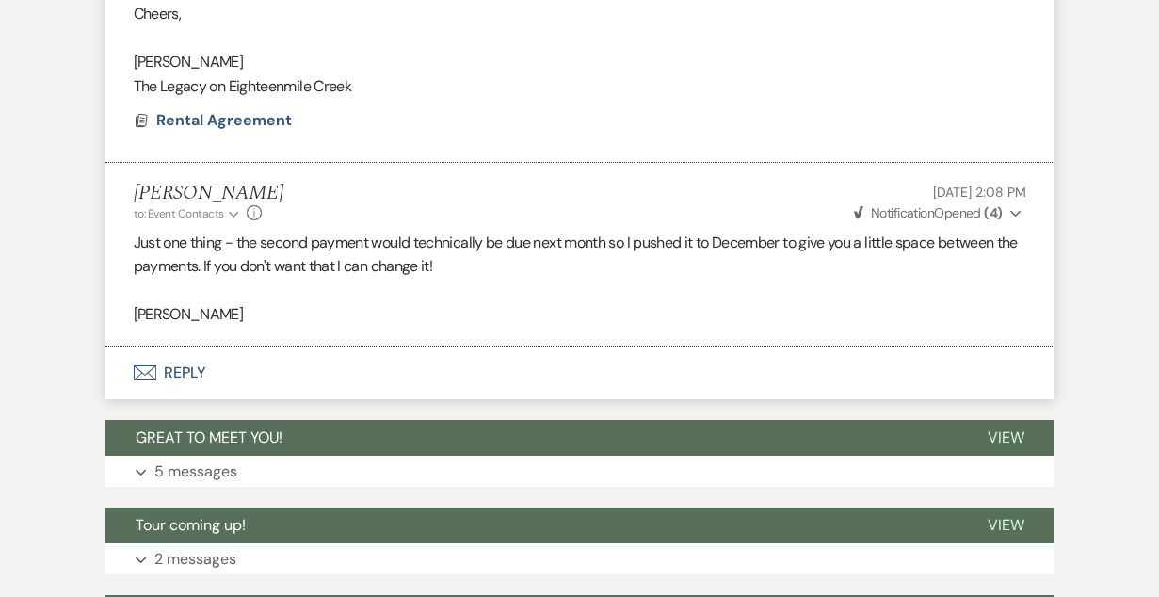
scroll to position [1410, 0]
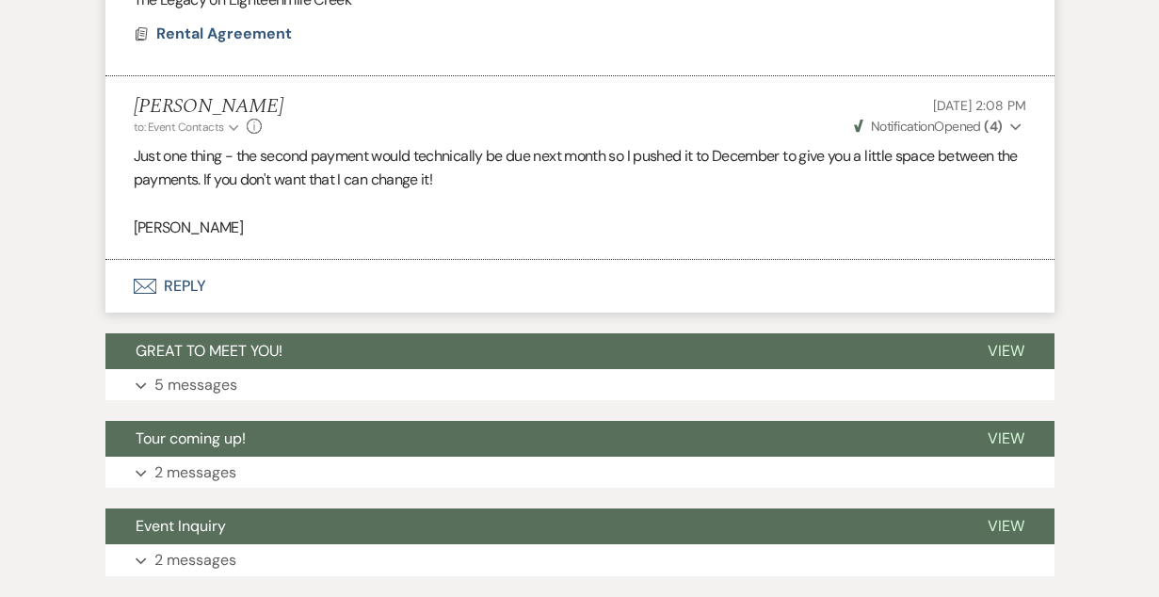
click at [190, 287] on button "Envelope Reply" at bounding box center [579, 286] width 949 height 53
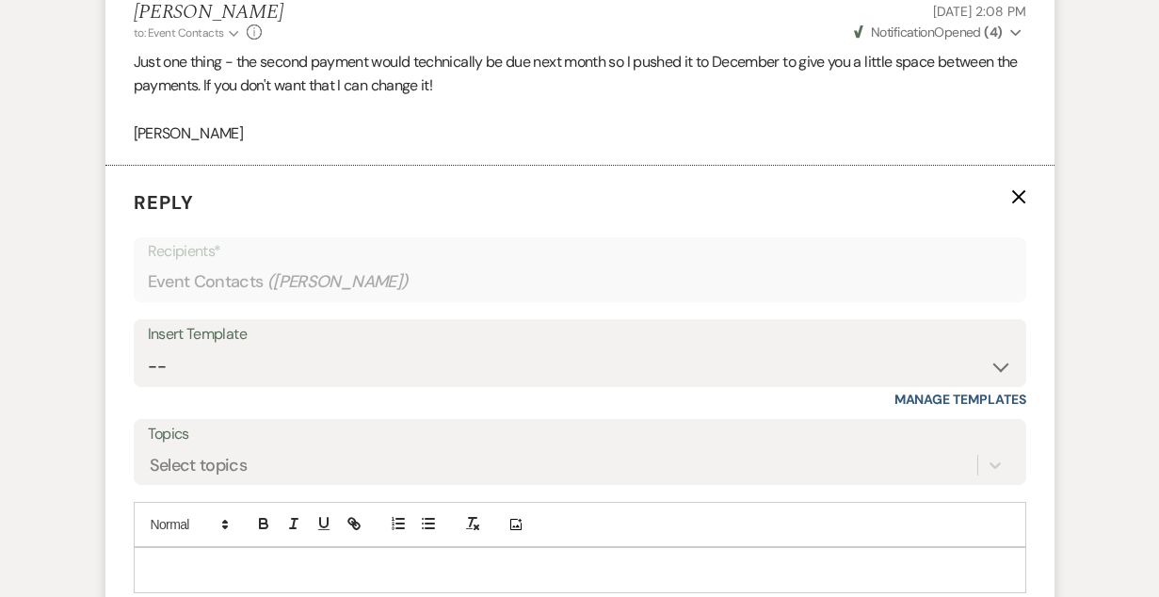
scroll to position [1600, 0]
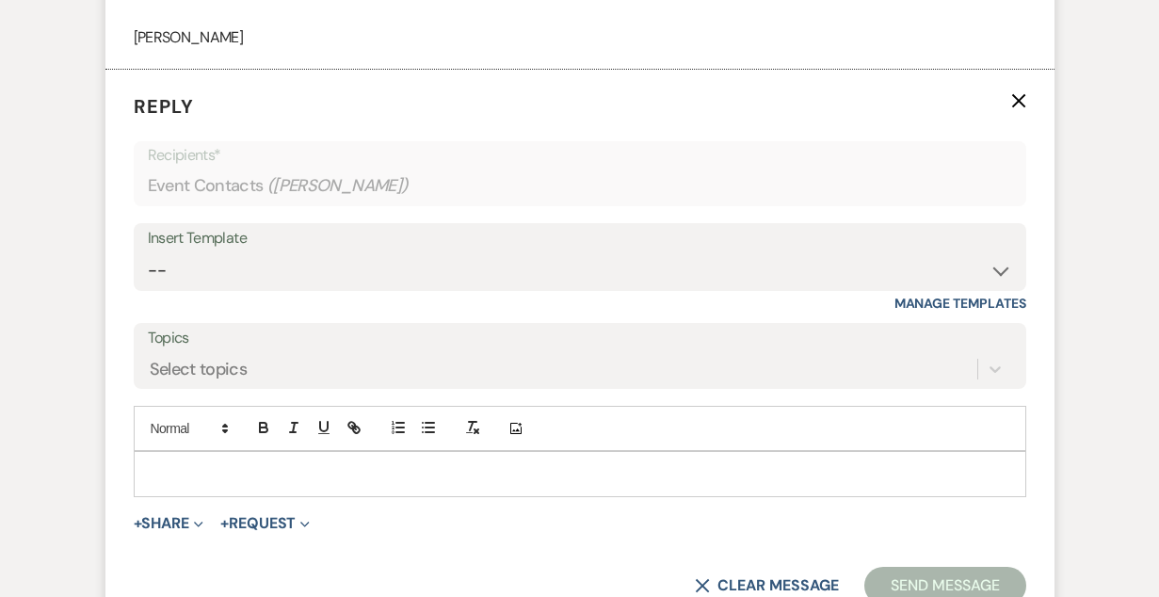
click at [254, 474] on p at bounding box center [580, 473] width 863 height 21
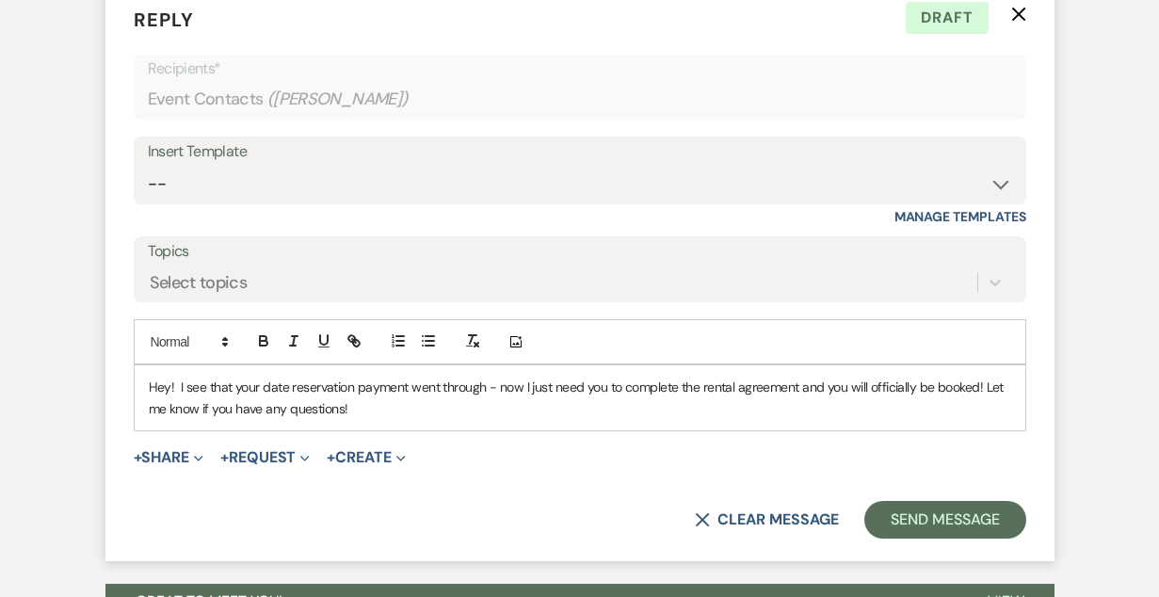
scroll to position [1694, 0]
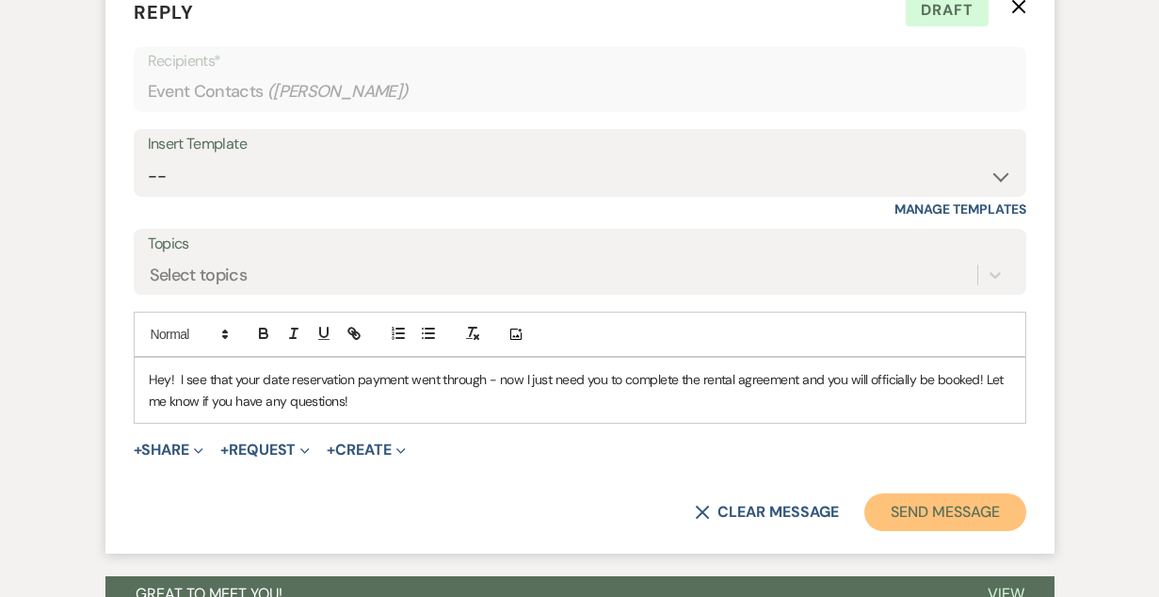
click at [927, 520] on button "Send Message" at bounding box center [944, 512] width 161 height 38
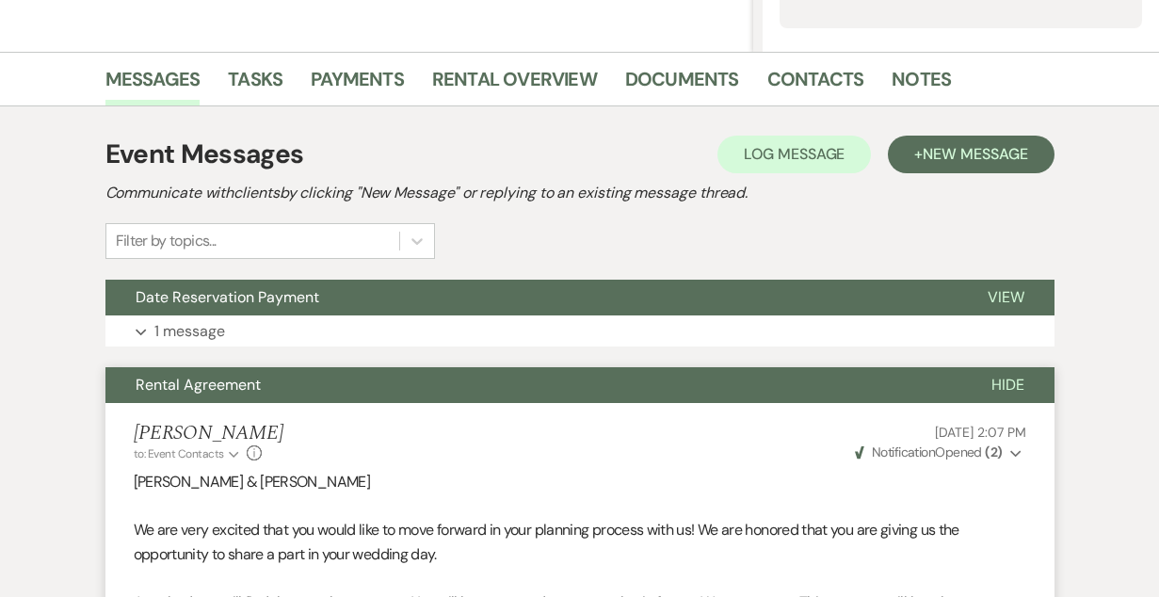
scroll to position [0, 0]
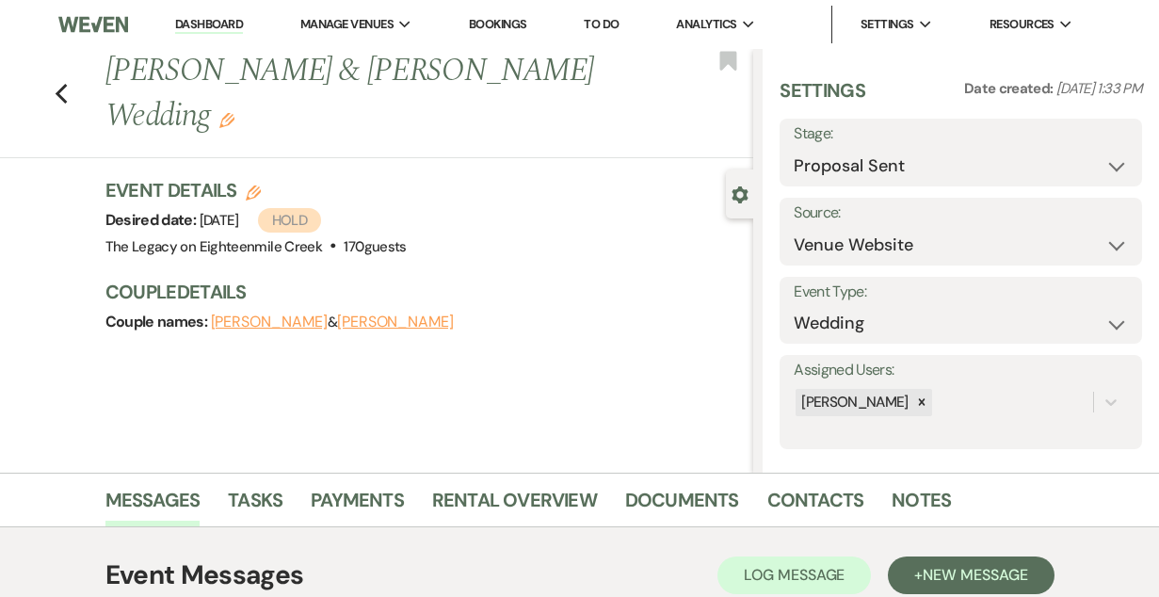
click at [496, 23] on link "Bookings" at bounding box center [498, 24] width 58 height 16
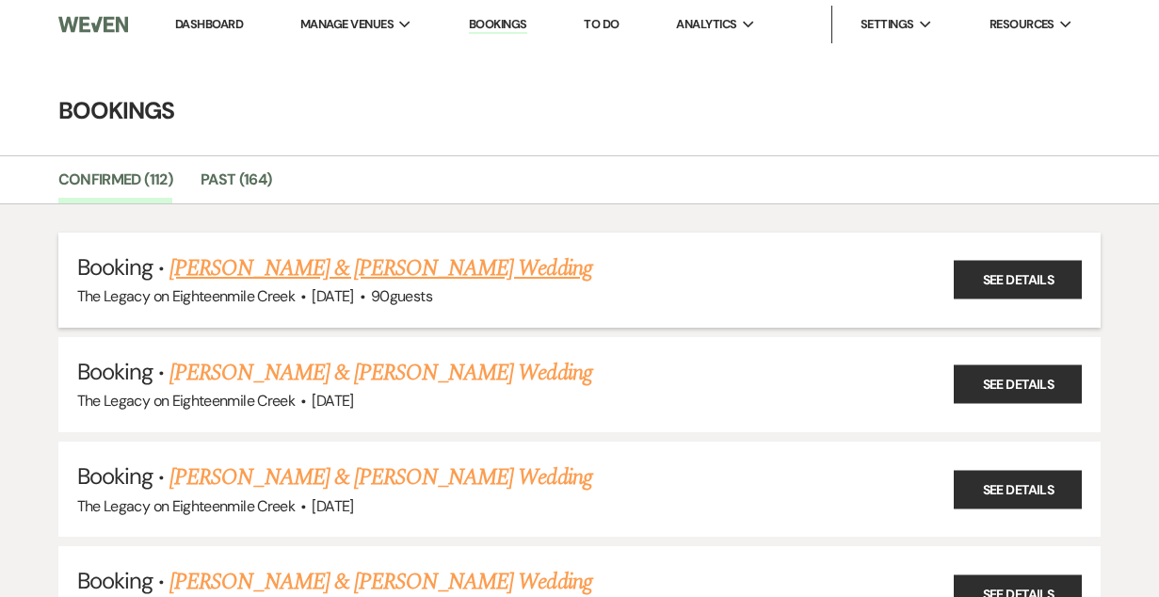
click at [461, 255] on link "[PERSON_NAME] & [PERSON_NAME] Wedding" at bounding box center [380, 268] width 422 height 34
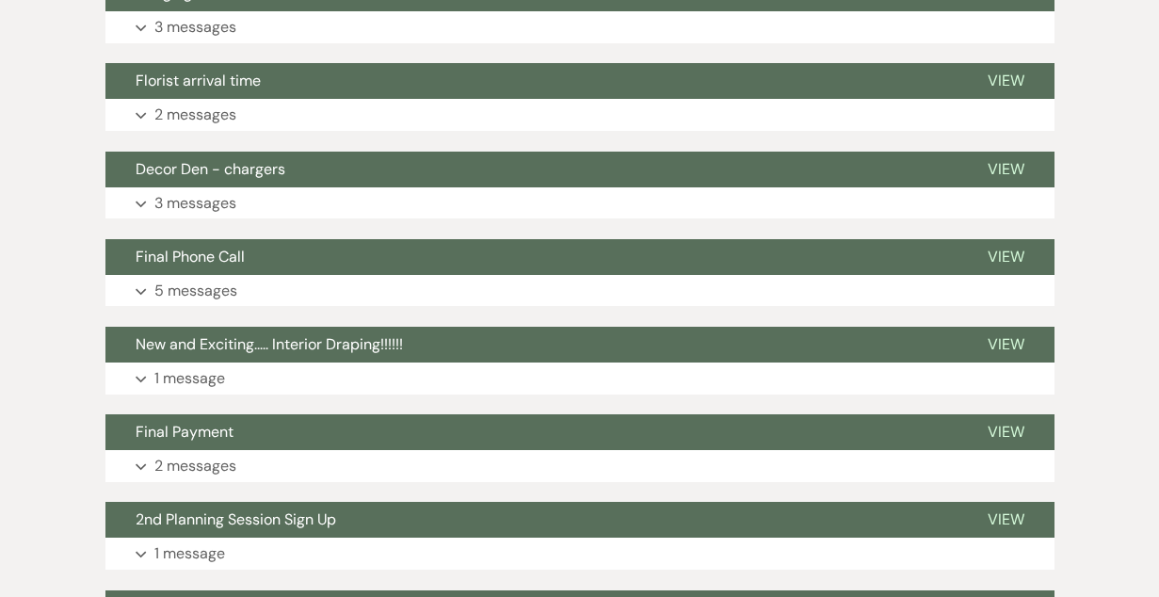
scroll to position [595, 0]
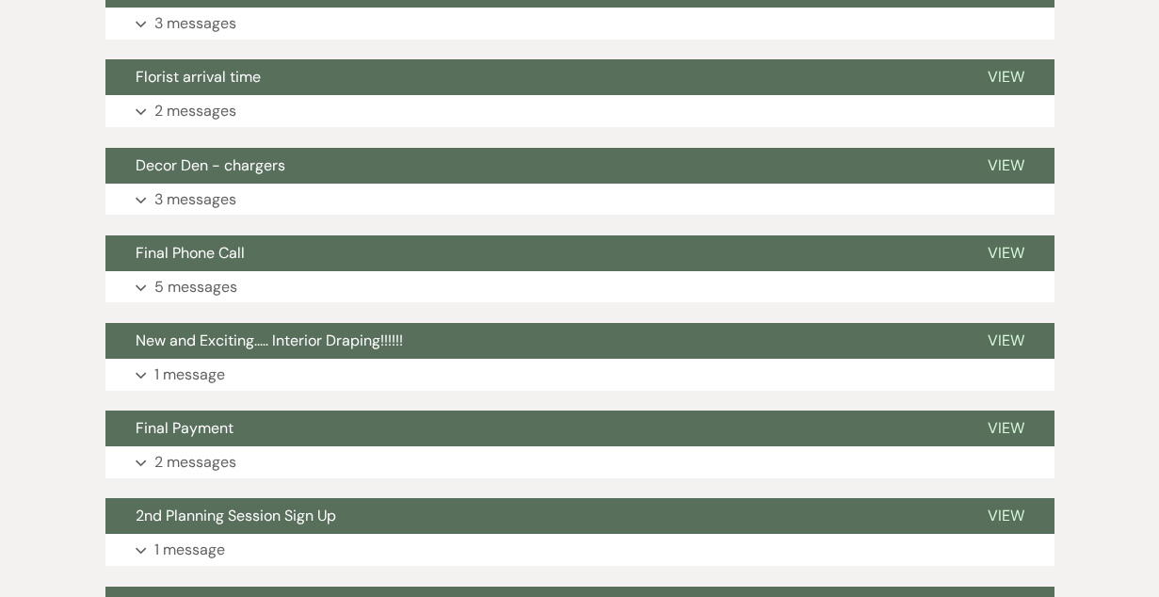
click at [482, 338] on button "New and Exciting..... Interior Draping!!!!!!" at bounding box center [531, 341] width 852 height 36
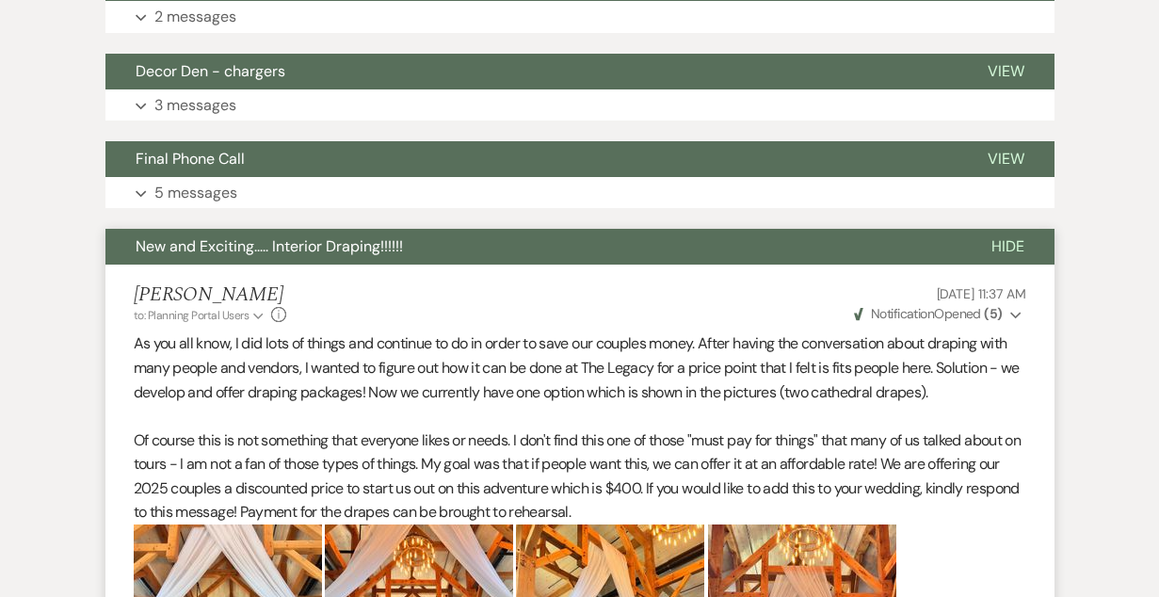
scroll to position [655, 0]
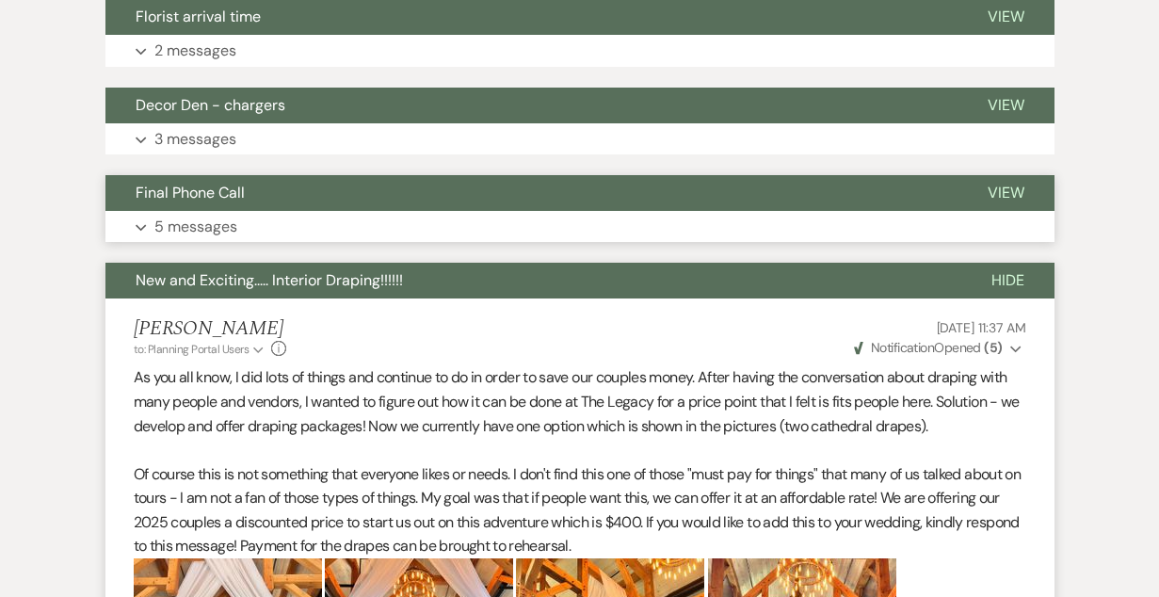
click at [479, 185] on button "Final Phone Call" at bounding box center [531, 193] width 852 height 36
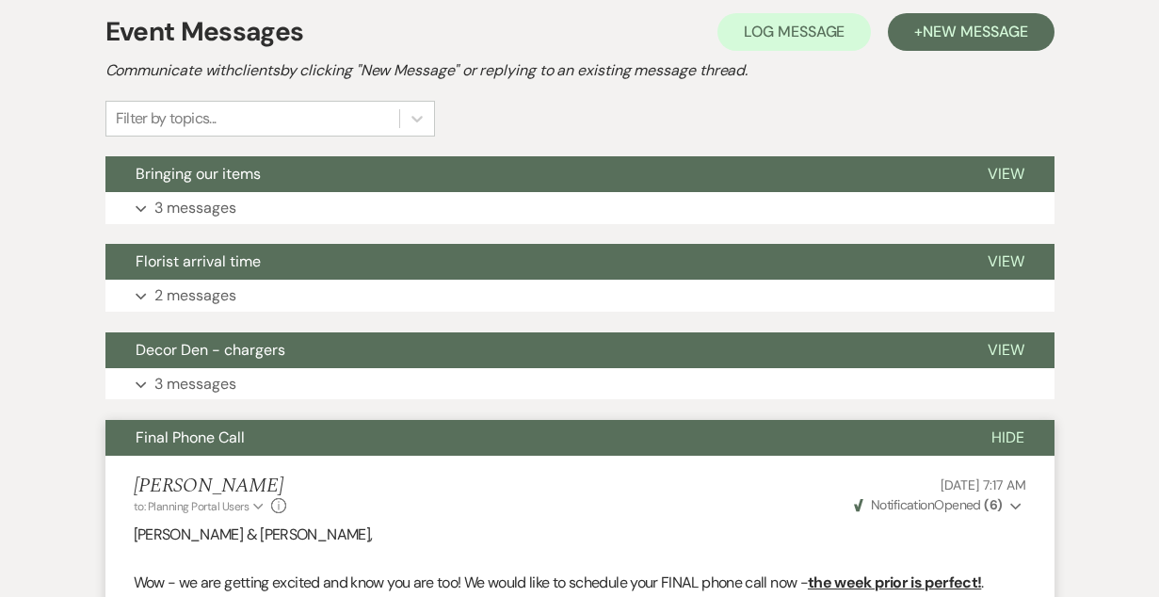
scroll to position [0, 0]
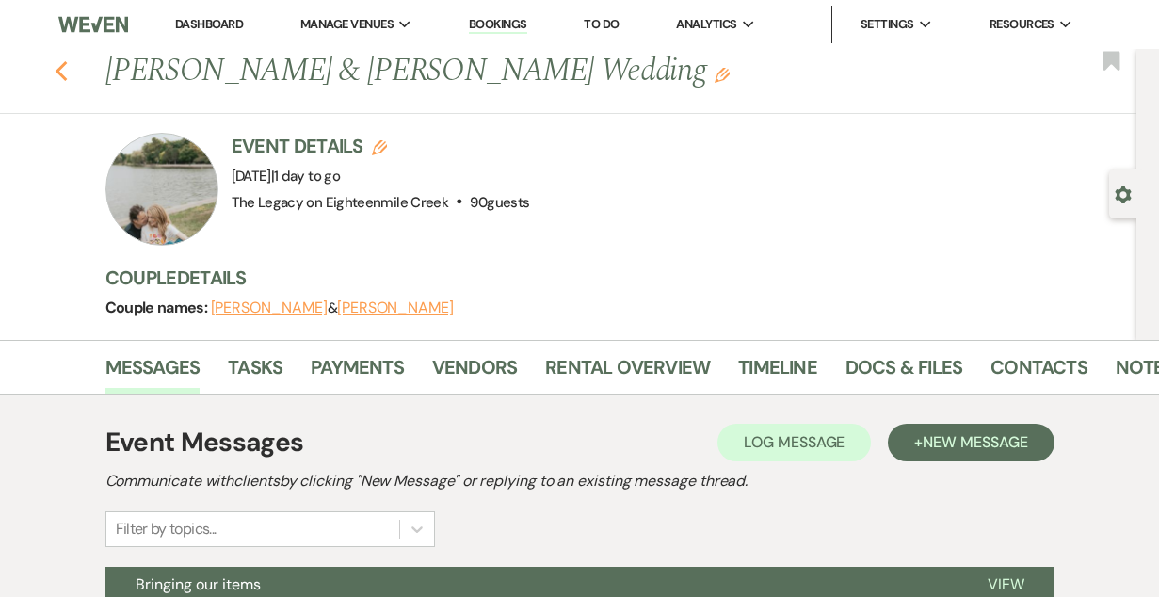
click at [56, 65] on icon "Previous" at bounding box center [62, 71] width 14 height 23
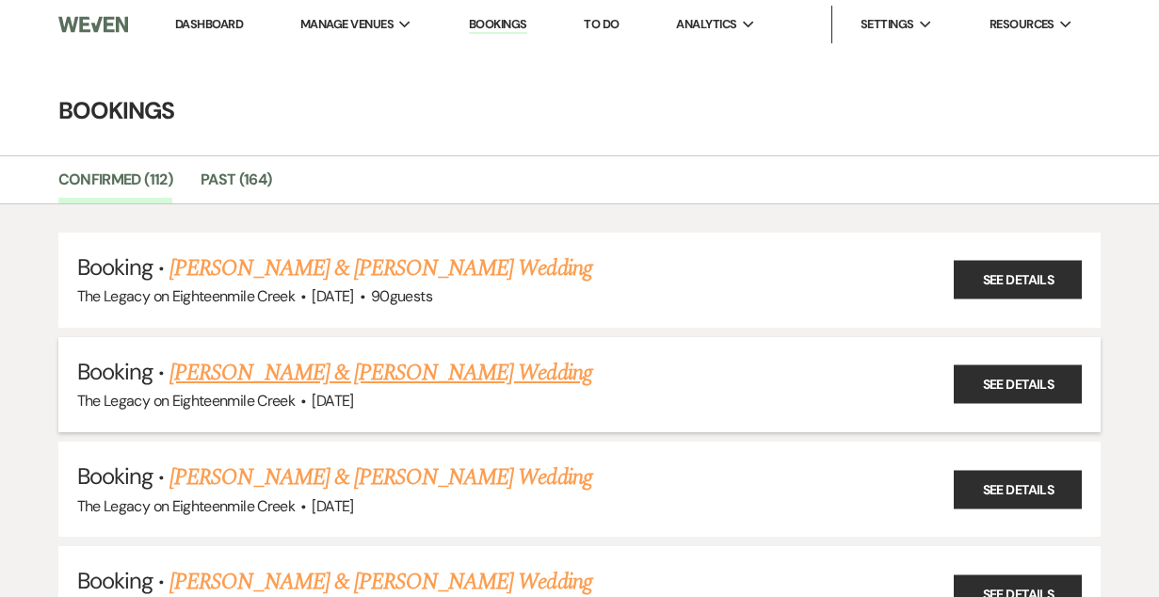
click at [434, 373] on link "[PERSON_NAME] & [PERSON_NAME] Wedding" at bounding box center [380, 373] width 422 height 34
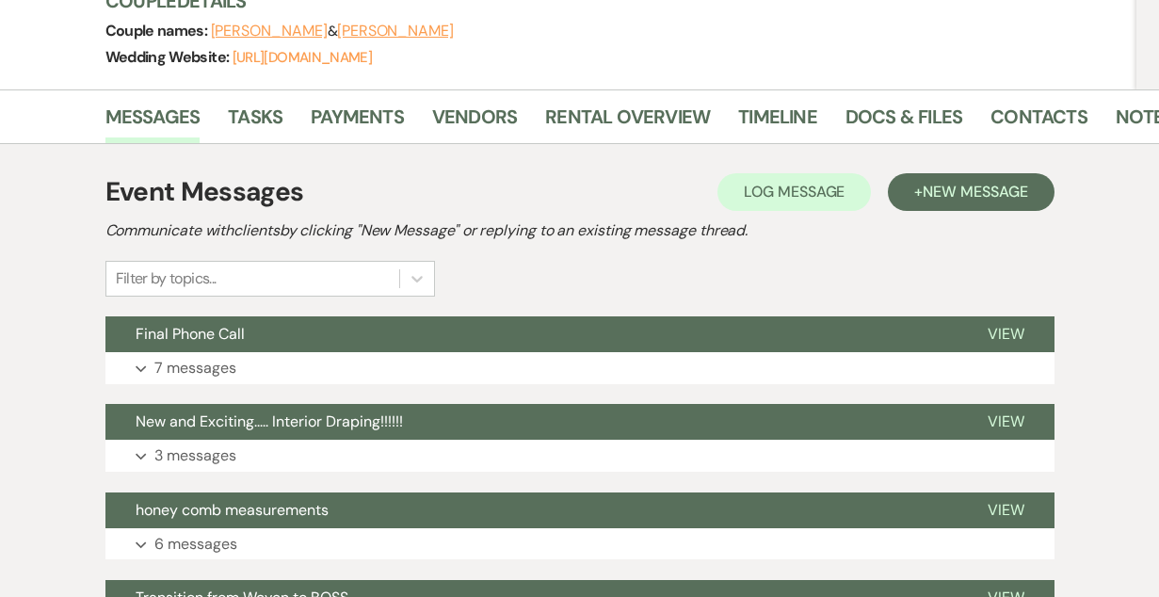
scroll to position [437, 0]
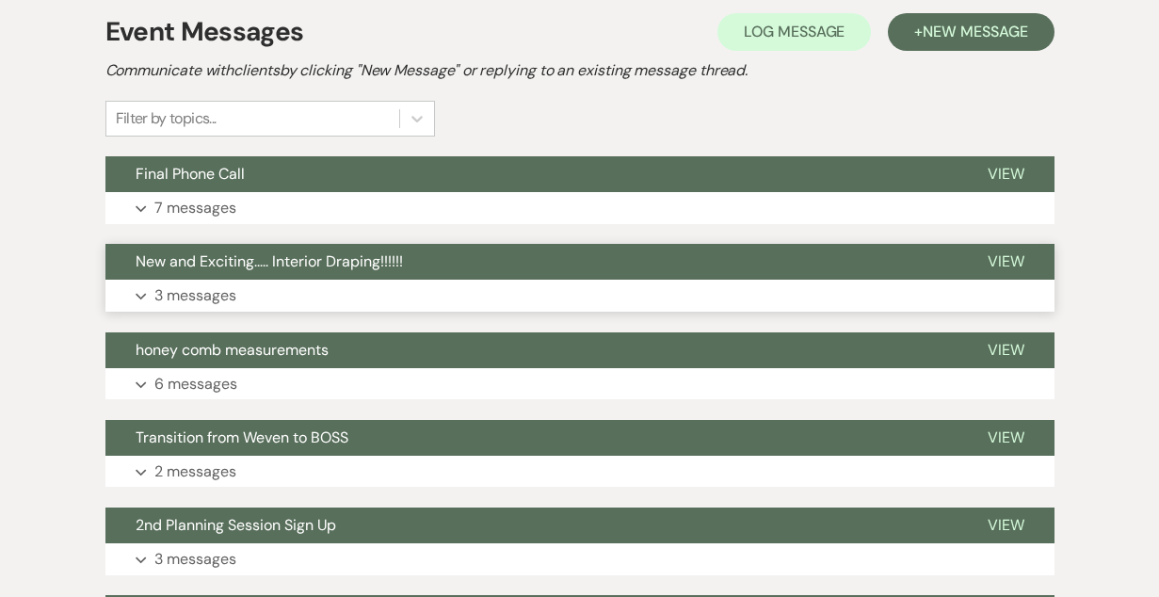
click at [526, 264] on button "New and Exciting..... Interior Draping!!!!!!" at bounding box center [531, 262] width 852 height 36
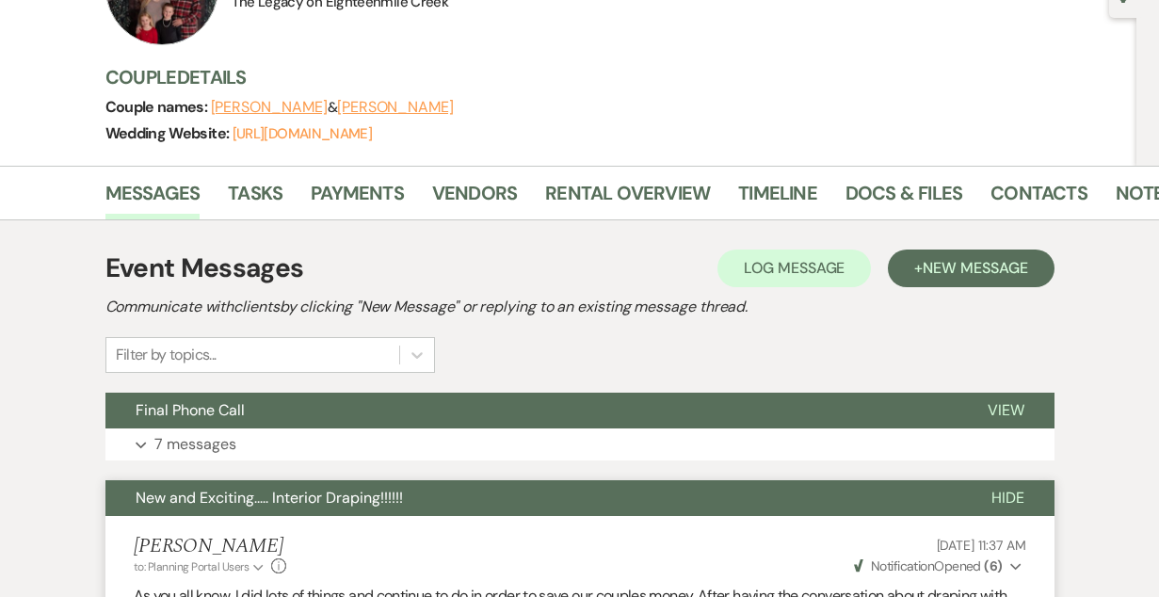
scroll to position [0, 0]
